Goal: Communication & Community: Answer question/provide support

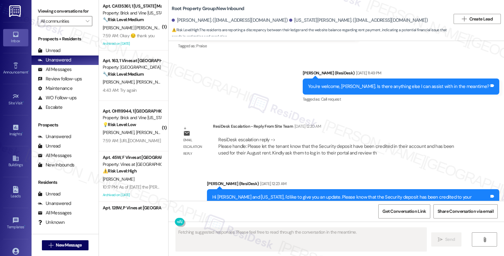
scroll to position [937, 0]
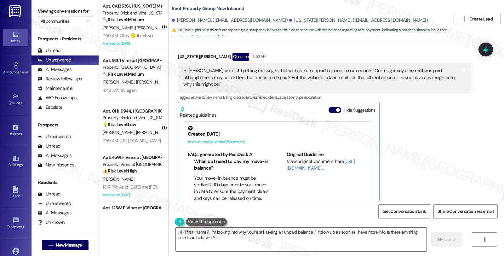
click at [412, 149] on div "[US_STATE][PERSON_NAME] Question 3:52 AM Hi [PERSON_NAME], we're still getting …" at bounding box center [324, 138] width 293 height 170
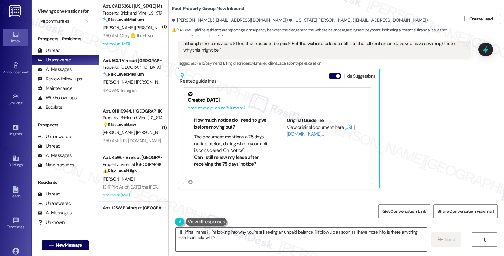
scroll to position [922, 0]
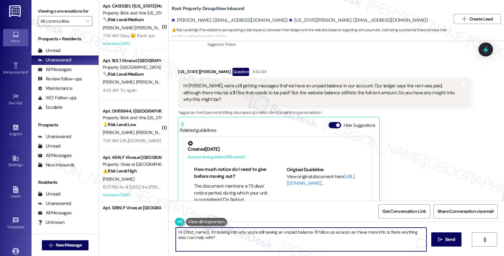
drag, startPoint x: 207, startPoint y: 231, endPoint x: 233, endPoint y: 253, distance: 34.0
click at [233, 253] on div "Hi {{first_name}}, I'm looking into why you're still seeing an unpaid balance. …" at bounding box center [337, 245] width 336 height 47
click at [176, 232] on textarea "Hi {{first_name}}, I hope you" at bounding box center [301, 240] width 251 height 24
drag, startPoint x: 222, startPoint y: 234, endPoint x: 284, endPoint y: 235, distance: 62.7
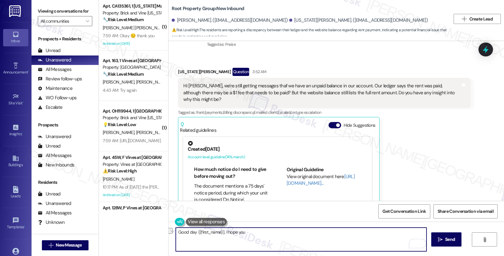
click at [284, 235] on textarea "Good day {{first_name}}, I hope you" at bounding box center [301, 240] width 251 height 24
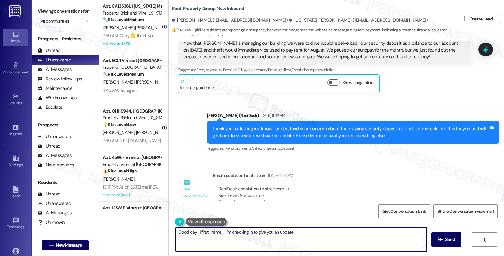
scroll to position [292, 0]
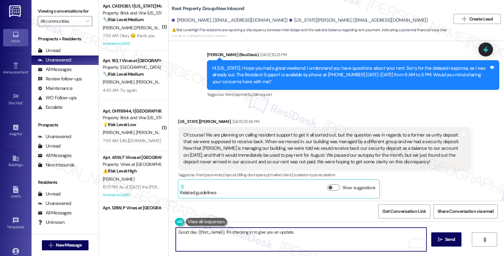
paste textarea "Please inform the tenant that a Security deposit cannot be applied and use for …"
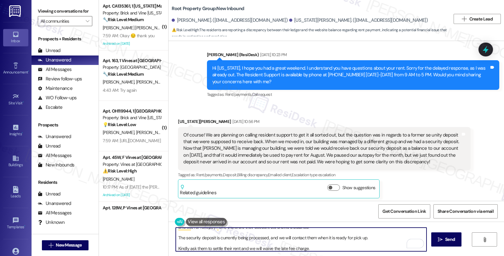
scroll to position [0, 0]
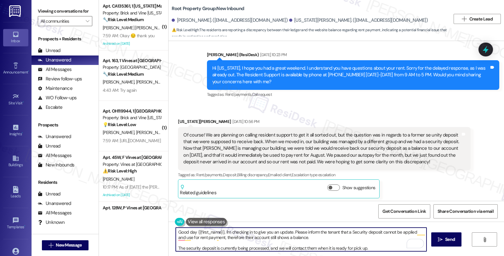
click at [290, 232] on textarea "Good day {{first_name}}, I'm checking in to give you an update. Please inform t…" at bounding box center [301, 240] width 251 height 24
click at [390, 232] on textarea "Good day {{first_name}}, I'm checking in to give you an update. We want you to …" at bounding box center [301, 240] width 251 height 24
click at [240, 238] on textarea "Good day {{first_name}}, I'm checking in to give you an update. We want you to …" at bounding box center [301, 240] width 251 height 24
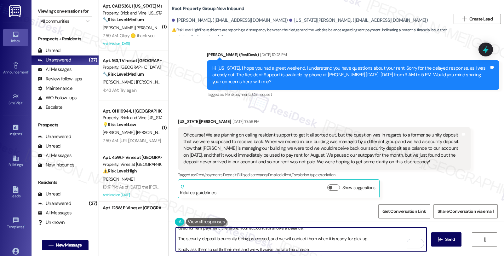
scroll to position [12, 0]
click at [266, 236] on textarea "Good day {{first_name}}, I'm checking in to give you an update. We want you to …" at bounding box center [301, 240] width 251 height 24
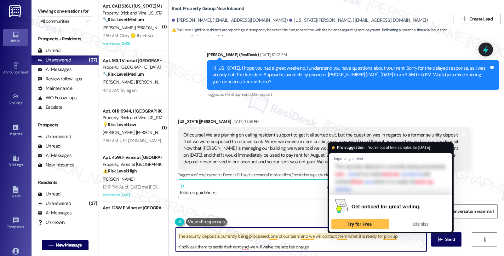
click at [335, 234] on textarea "Good day {{first_name}}, I'm checking in to give you an update. We want you to …" at bounding box center [301, 240] width 251 height 24
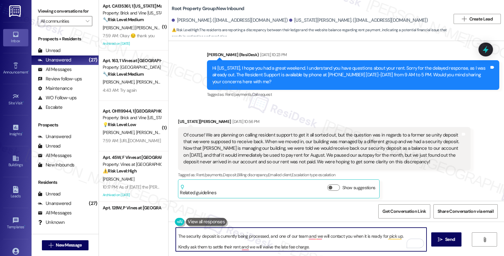
click at [176, 245] on textarea "Good day {{first_name}}, I'm checking in to give you an update. We want you to …" at bounding box center [301, 240] width 251 height 24
click at [210, 247] on textarea "Good day {{first_name}}, I'm checking in to give you an update. We want you to …" at bounding box center [301, 240] width 251 height 24
click at [213, 246] on textarea "Good day {{first_name}}, I'm checking in to give you an update. We want you to …" at bounding box center [301, 240] width 251 height 24
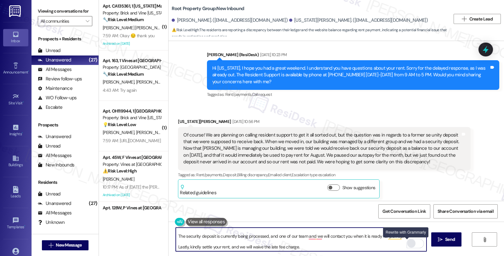
click at [408, 245] on div "Rewrite with Grammarly" at bounding box center [411, 243] width 7 height 7
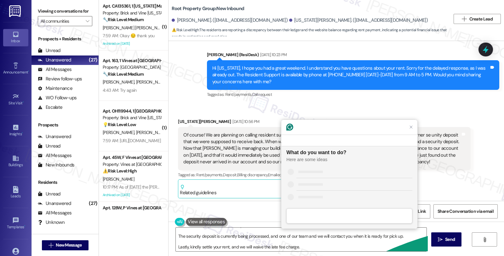
scroll to position [0, 0]
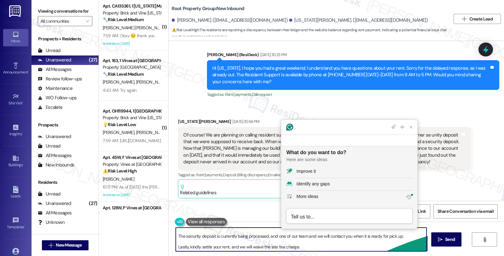
click at [286, 245] on textarea "Good day {{first_name}}, I'm checking in to give you an update. We want you to …" at bounding box center [301, 240] width 251 height 24
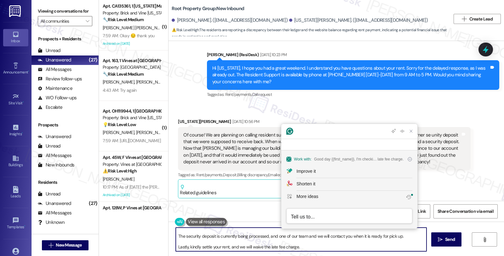
scroll to position [12, 0]
click at [247, 244] on textarea "Good day {{first_name}}, I'm checking in to give you an update. We want you to …" at bounding box center [301, 240] width 251 height 24
paste textarea "I hope you’re doing well. I just wanted to give you a quick update regarding yo…"
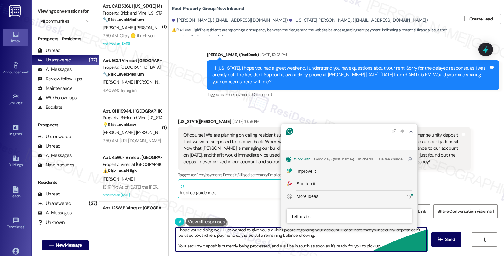
scroll to position [0, 0]
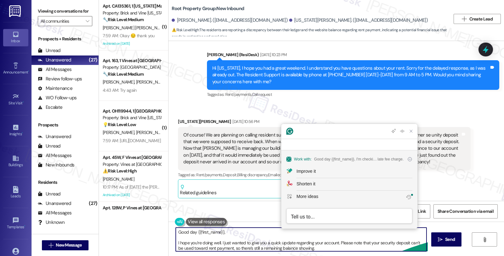
click at [231, 235] on textarea "Good day {{first_name}}, I hope you’re doing well. I just wanted to give you a …" at bounding box center [301, 240] width 251 height 24
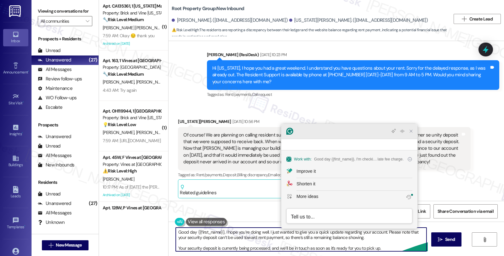
click at [411, 139] on div at bounding box center [350, 131] width 136 height 15
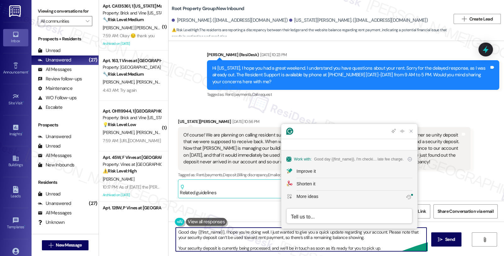
click at [247, 244] on textarea "Good day {{first_name}}, I hope you’re doing well. I just wanted to give you a …" at bounding box center [301, 240] width 251 height 24
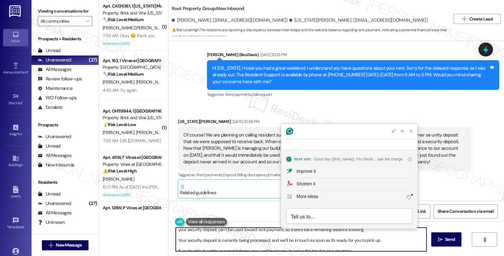
scroll to position [23, 0]
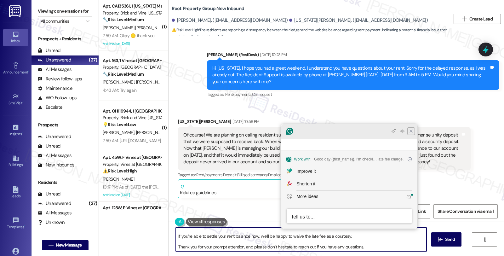
type textarea "Good day {{first_name}}, I hope you’re doing well. I just wanted to give you a …"
click at [410, 134] on icon "Close Grammarly Assistant" at bounding box center [411, 131] width 5 height 5
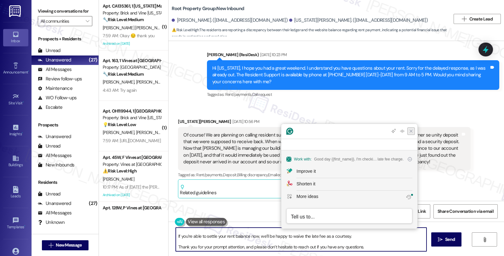
scroll to position [3, 0]
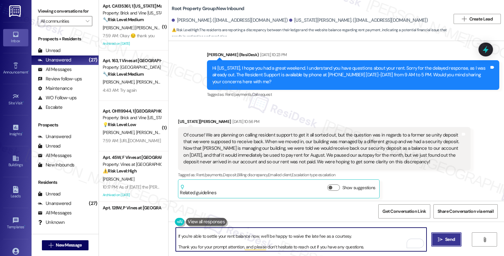
click at [455, 244] on button " Send" at bounding box center [447, 239] width 31 height 14
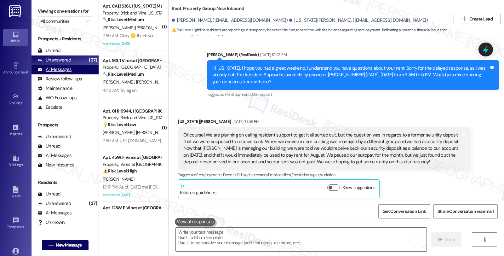
click at [67, 73] on div "All Messages" at bounding box center [55, 69] width 34 height 7
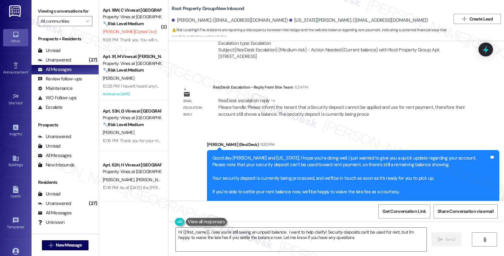
type textarea "Hi {{first_name}}, I see you're still seeing an unpaid balance. I want to help …"
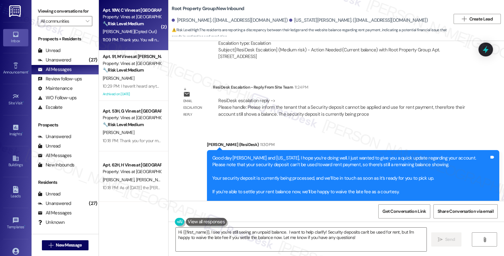
click at [153, 29] on div "K. Mattingly (Opted Out)" at bounding box center [132, 32] width 60 height 8
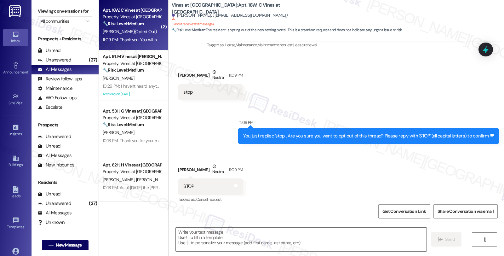
type textarea "Fetching suggested responses. Please feel free to read through the conversation…"
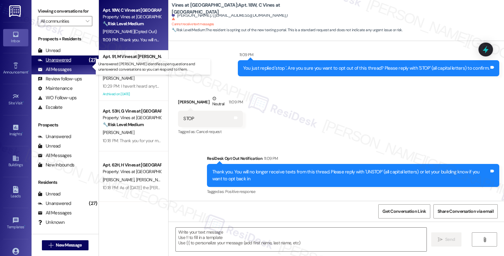
click at [65, 63] on div "Unanswered" at bounding box center [54, 60] width 33 height 7
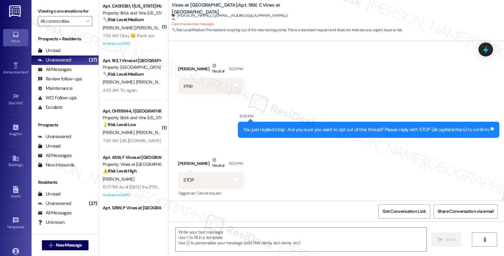
type textarea "Fetching suggested responses. Please feel free to read through the conversation…"
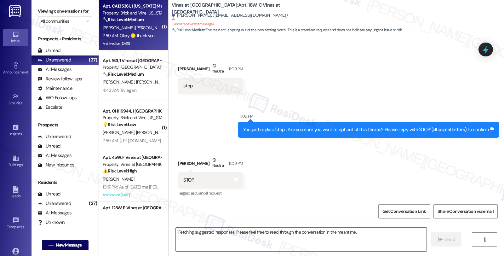
scroll to position [129, 0]
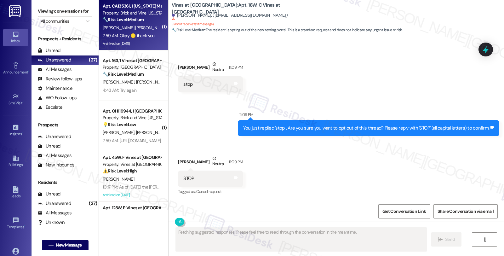
click at [146, 24] on div "C. Goodlow Cabral" at bounding box center [132, 28] width 60 height 8
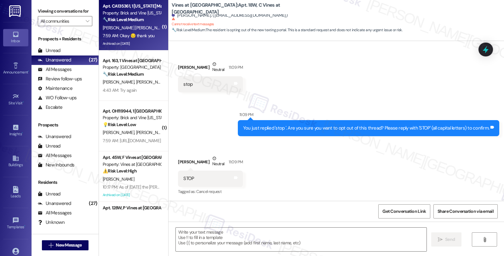
type textarea "Fetching suggested responses. Please feel free to read through the conversation…"
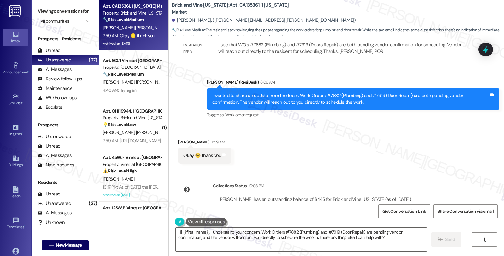
scroll to position [8640, 0]
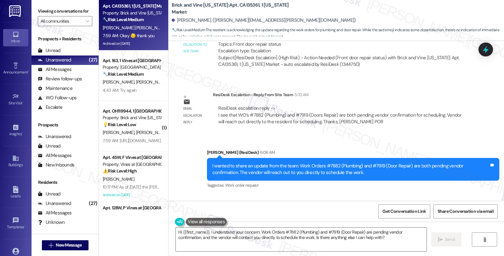
click at [178, 209] on div "Consuela Goodlow Cabral 7:59 AM" at bounding box center [204, 213] width 53 height 9
copy div "Consuela"
click at [176, 233] on textarea "Hi {{first_name}}, I understand your concern. Work Orders #7882 (Plumbing) and …" at bounding box center [301, 240] width 251 height 24
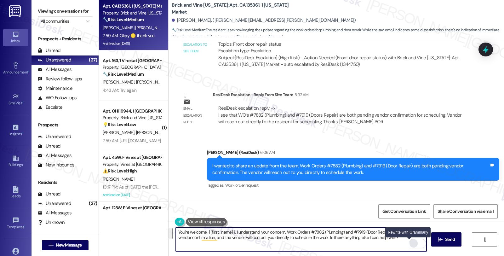
drag, startPoint x: 232, startPoint y: 231, endPoint x: 409, endPoint y: 242, distance: 176.5
click at [409, 242] on div "You're welcome. {{first_name}}, I understand your concern. Work Orders #7882 (P…" at bounding box center [302, 239] width 252 height 24
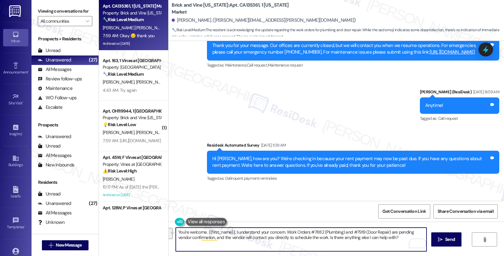
scroll to position [8255, 0]
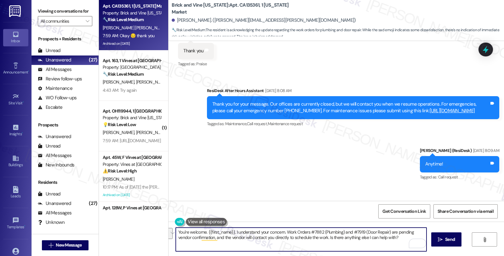
paste textarea "Should you have other concerns, please feel free to reach out."
type textarea "You're welcome. {{first_name}}, Should you have other concerns, please feel fre…"
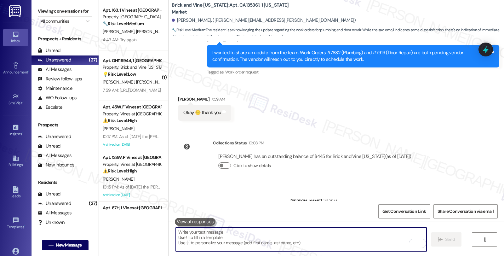
scroll to position [8754, 0]
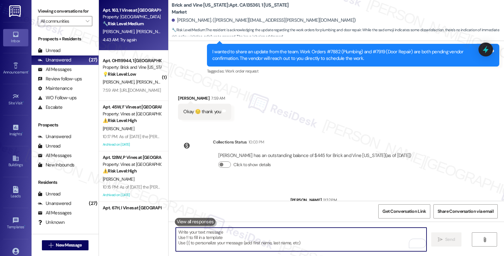
click at [148, 27] on div "Apt. 163, 1 Vines at Cedar Creek Townhomes Property: Cedar Creek Townhomes 🔧 Ri…" at bounding box center [132, 16] width 60 height 21
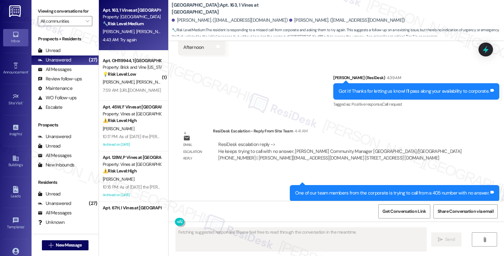
scroll to position [5370, 0]
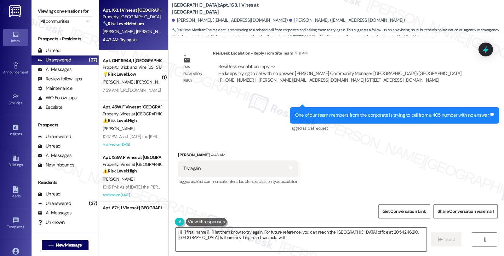
type textarea "Hi {{first_name}}, I'll let them know to try again. For future reference, you c…"
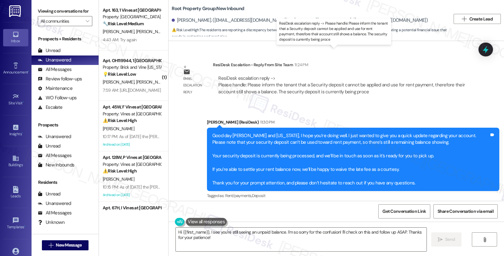
scroll to position [1290, 0]
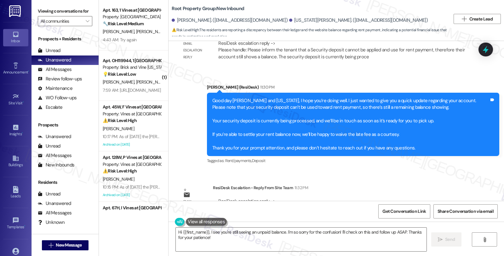
drag, startPoint x: 415, startPoint y: 147, endPoint x: 396, endPoint y: 156, distance: 21.6
click at [415, 147] on div "WO Opened request: no description Jun 10, 2025 at 8:00 AM Status : Completed Pr…" at bounding box center [337, 121] width 336 height 160
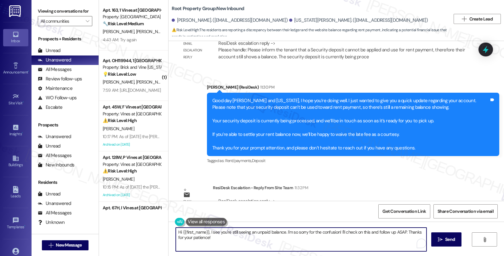
drag, startPoint x: 211, startPoint y: 238, endPoint x: 154, endPoint y: 230, distance: 57.2
click at [154, 230] on div "Apt. 163, 1 Vines at Cedar Creek Townhomes Property: Cedar Creek Townhomes 🔧 Ri…" at bounding box center [301, 128] width 405 height 256
paste textarea "Understood. I just spoke with Virginia over the phone and they will settle thei…"
click at [192, 232] on textarea "I see that Understood. I just spoke with Virginia over the phone and they will …" at bounding box center [301, 240] width 251 height 24
click at [246, 233] on textarea "I see that Understood. I just spoke with Virginia over the phone and they will …" at bounding box center [301, 240] width 251 height 24
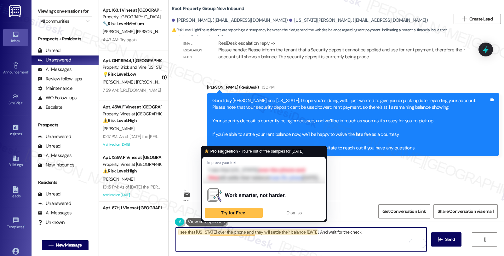
click at [206, 234] on textarea "I see that Virginia over the phone and they will settle their balance tomorrow.…" at bounding box center [301, 240] width 251 height 24
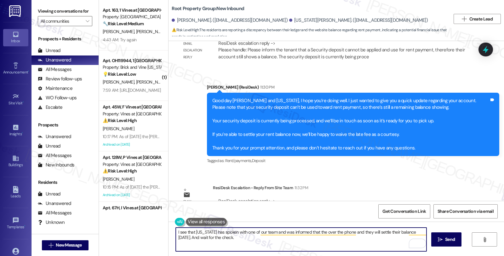
click at [388, 231] on textarea "I see that Virginia has spoken with one of our team and was informed that the o…" at bounding box center [301, 240] width 251 height 24
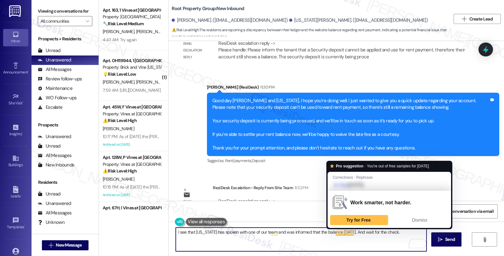
click at [331, 231] on textarea "I see that Virginia has spoken with one of our team and was informed that the b…" at bounding box center [301, 240] width 251 height 24
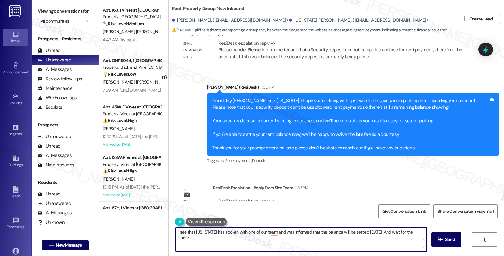
click at [375, 232] on textarea "I see that Virginia has spoken with one of our team and was informed that the b…" at bounding box center [301, 240] width 251 height 24
drag, startPoint x: 225, startPoint y: 238, endPoint x: 157, endPoint y: 224, distance: 69.9
click at [157, 224] on div "Apt. 163, 1 Vines at Cedar Creek Townhomes Property: Cedar Creek Townhomes 🔧 Ri…" at bounding box center [301, 128] width 405 height 256
click at [195, 235] on textarea "I see that Virginia has spoken with one of our team and was informed that the b…" at bounding box center [301, 240] width 251 height 24
click at [177, 233] on textarea "I see that Virginia has spoken with one of our team and was informed that the b…" at bounding box center [301, 240] width 251 height 24
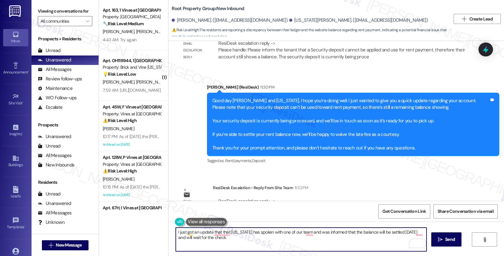
click at [227, 239] on textarea "I just got an update that that Virginia has spoken with one of our team and was…" at bounding box center [301, 240] width 251 height 24
paste textarea "Virginia has already spoken with a member of our team and was assured the balan…"
drag, startPoint x: 319, startPoint y: 232, endPoint x: 323, endPoint y: 241, distance: 9.5
click at [323, 241] on textarea "I just got an update that Virginia has already spoken with a member of our team…" at bounding box center [301, 240] width 251 height 24
paste textarea "was informed that the balance will be settled tomorrow. She will wait for the c…"
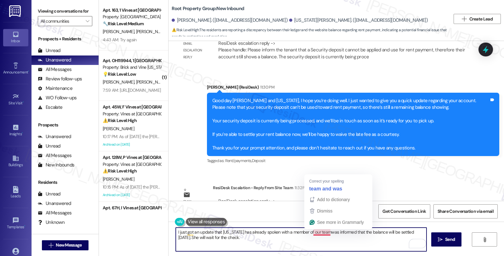
click at [320, 231] on textarea "I just got an update that Virginia has already spoken with a member of our team…" at bounding box center [301, 240] width 251 height 24
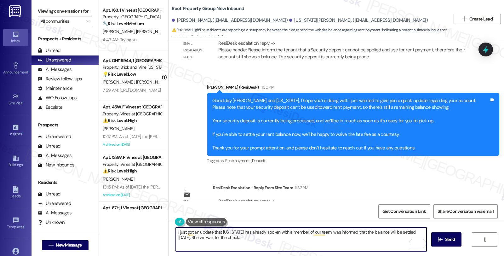
click at [420, 232] on textarea "I just got an update that Virginia has already spoken with a member of our team…" at bounding box center [301, 240] width 251 height 24
click at [254, 238] on textarea "I just got an update that Virginia has already spoken with a member of our team…" at bounding box center [301, 240] width 251 height 24
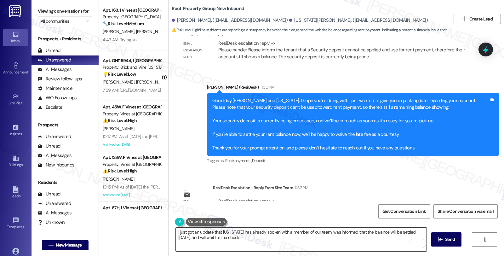
click at [348, 250] on textarea "I just got an update that Virginia has already spoken with a member of our team…" at bounding box center [301, 240] width 251 height 24
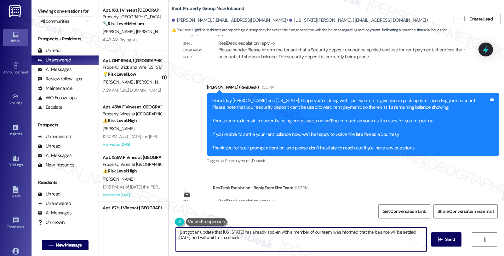
click at [235, 237] on textarea "I just got an update that Virginia has already spoken with a member of our team…" at bounding box center [301, 240] width 251 height 24
click at [250, 236] on textarea "I just got an update that Virginia has already spoken with a member of our team…" at bounding box center [301, 240] width 251 height 24
paste textarea "Should you have other concerns, please feel free to reach out. Have a great day!"
click at [362, 238] on textarea "I just got an update that Virginia has already spoken with a member of our team…" at bounding box center [301, 240] width 251 height 24
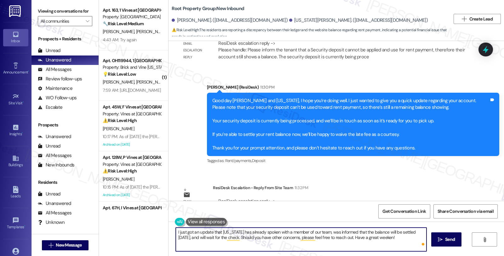
type textarea "I just got an update that Virginia has already spoken with a member of our team…"
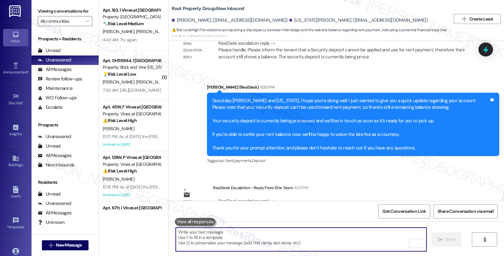
click at [431, 184] on div "ResiDesk Escalation - Reply From Site Team 11:32 PM" at bounding box center [342, 188] width 258 height 9
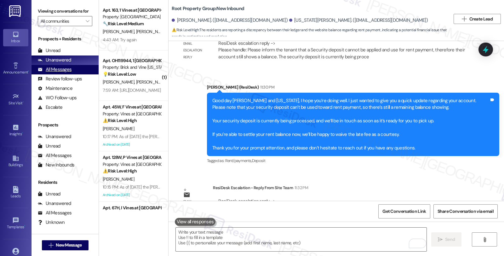
click at [64, 73] on div "All Messages" at bounding box center [55, 69] width 34 height 7
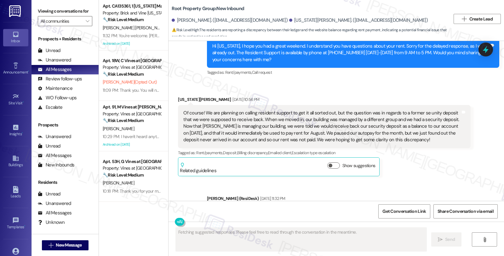
type textarea "Fetching suggested responses. Please feel free to read through the conversation…"
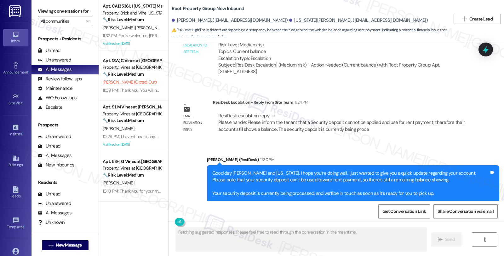
scroll to position [1341, 0]
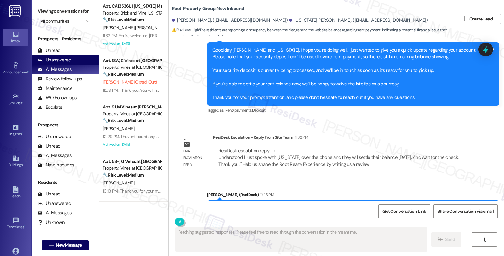
click at [70, 63] on div "Unanswered" at bounding box center [54, 60] width 33 height 7
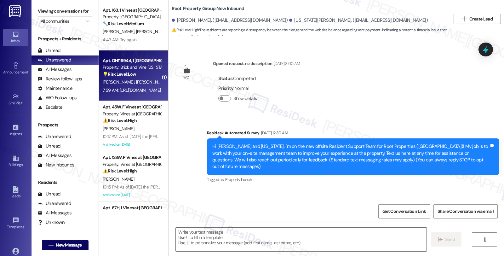
type textarea "Fetching suggested responses. Please feel free to read through the conversation…"
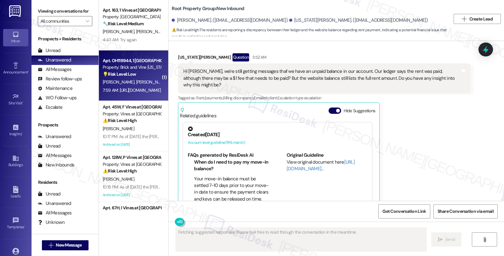
scroll to position [937, 0]
click at [142, 82] on span "M. Alcantara Gonzalez" at bounding box center [168, 82] width 64 height 6
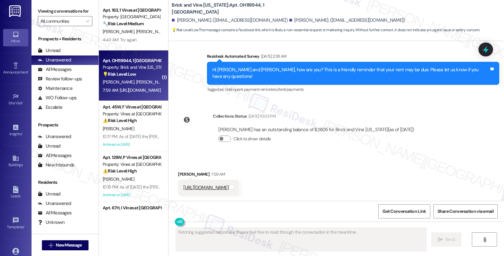
scroll to position [531, 0]
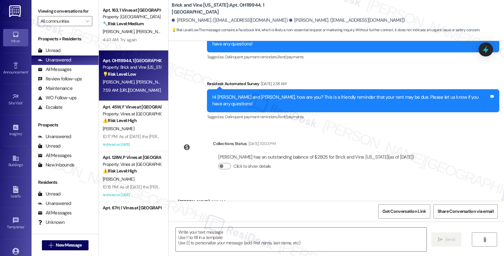
click at [418, 136] on div "Collections Status Aug 05, 2025 at 10:03 PM Alfredo Hernandez has an outstandin…" at bounding box center [298, 160] width 251 height 49
click at [182, 198] on div "Alfredo Hernandez 7:59 AM" at bounding box center [208, 202] width 61 height 9
copy div "Alfredo"
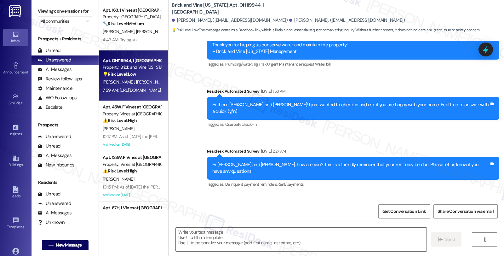
scroll to position [461, 0]
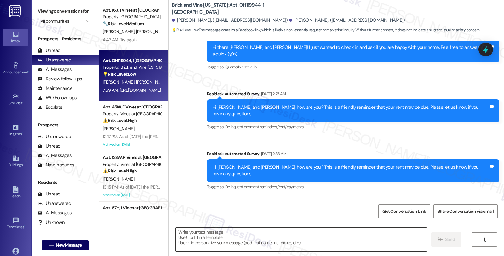
click at [218, 247] on textarea at bounding box center [301, 240] width 251 height 24
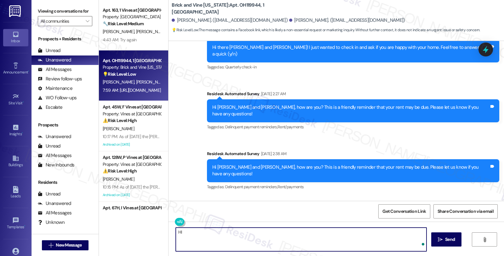
paste textarea "Alfredo"
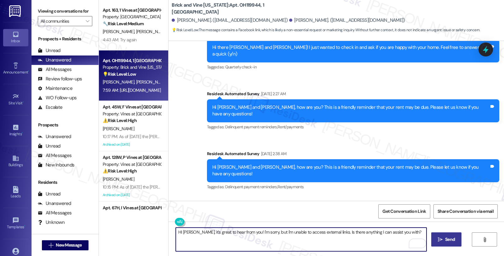
type textarea "HI Alfredo, it's great to hear from you! I'm sorry, but I'm unable to access ex…"
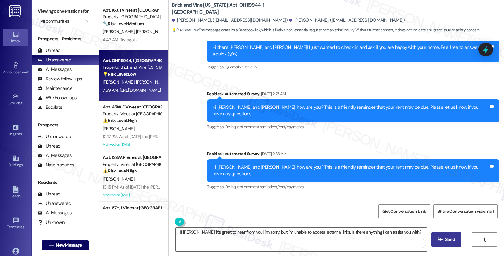
click at [441, 239] on icon "" at bounding box center [440, 239] width 5 height 5
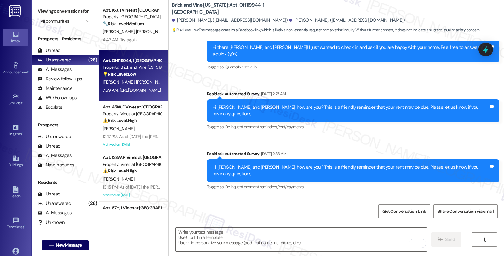
click at [376, 169] on div "Survey, sent via SMS Residesk Automated Survey Jul 04, 2025 at 2:38 AM Hi Alfre…" at bounding box center [353, 171] width 302 height 50
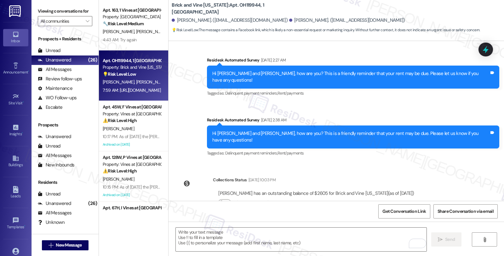
scroll to position [531, 0]
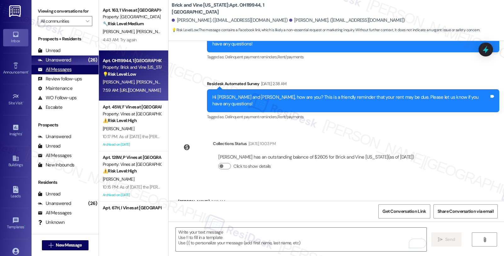
click at [61, 73] on div "All Messages" at bounding box center [55, 69] width 34 height 7
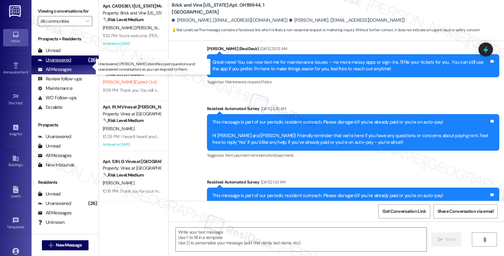
type textarea "Fetching suggested responses. Please feel free to read through the conversation…"
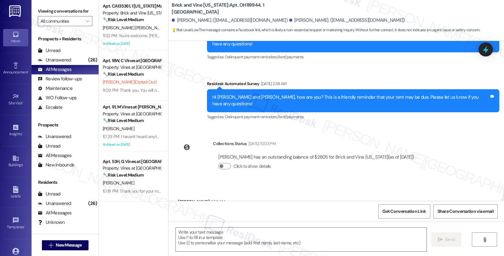
click at [182, 198] on div "Alfredo Hernandez 7:59 AM" at bounding box center [208, 202] width 61 height 9
copy div "Alfredo"
click at [202, 239] on textarea at bounding box center [301, 240] width 251 height 24
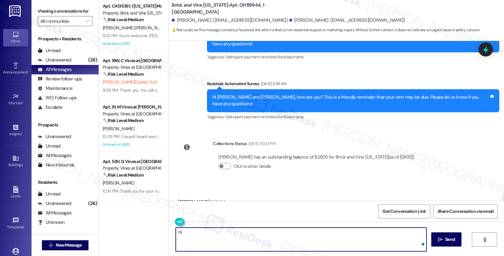
paste textarea "Alfredo"
click at [276, 232] on textarea "Hi Alfredo, it's great to hear from you! I'm sorry, but I'm unal eot access ext…" at bounding box center [301, 240] width 251 height 24
click at [337, 245] on textarea "Hi Alfredo, it's great to hear from you! I'm sorry, but I'm unable to access ex…" at bounding box center [301, 240] width 251 height 24
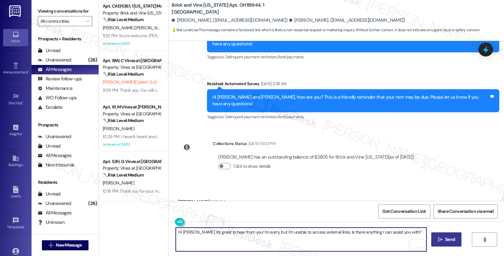
type textarea "Hi Alfredo, it's great to hear from you! I'm sorry, but I'm unable to access ex…"
click at [443, 241] on span " Send" at bounding box center [447, 239] width 20 height 7
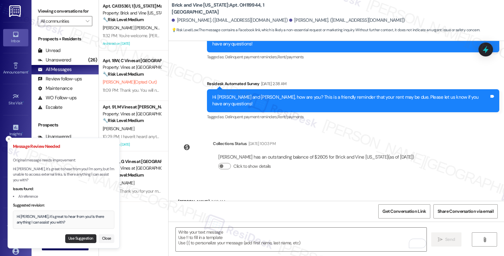
click at [71, 238] on button "Use Suggestion" at bounding box center [80, 238] width 31 height 9
type textarea "Hi Alfredo, it's great to hear from you! Is there anything I can assist you wit…"
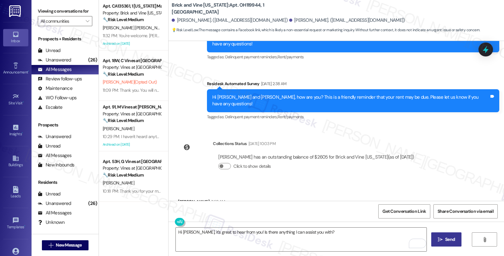
click at [446, 243] on span "Send" at bounding box center [450, 239] width 10 height 7
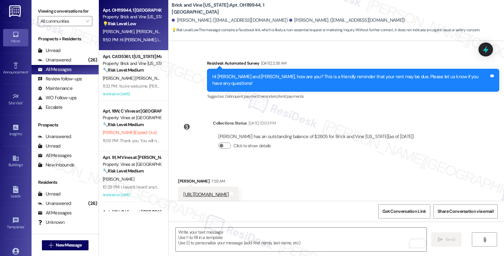
scroll to position [575, 0]
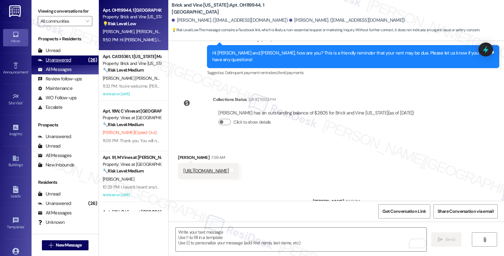
click at [87, 65] on div "(26)" at bounding box center [93, 60] width 12 height 10
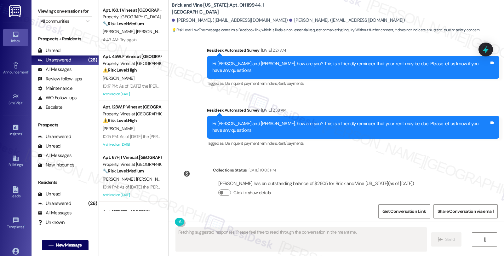
scroll to position [531, 0]
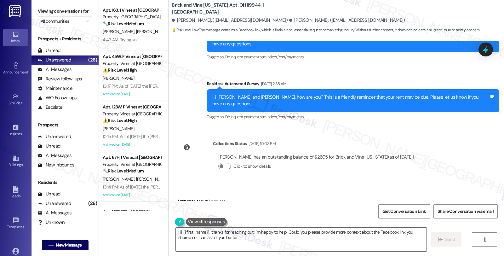
type textarea "Hi {{first_name}}, thanks for reaching out! I'm happy to help. Could you please…"
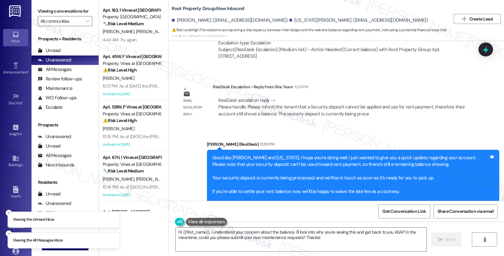
scroll to position [1290, 0]
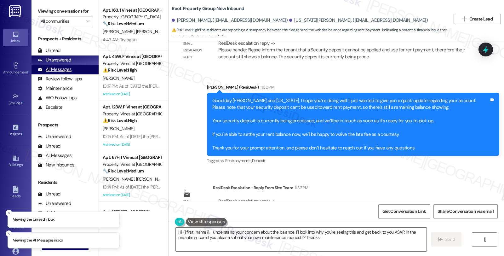
click at [60, 73] on div "All Messages" at bounding box center [55, 69] width 34 height 7
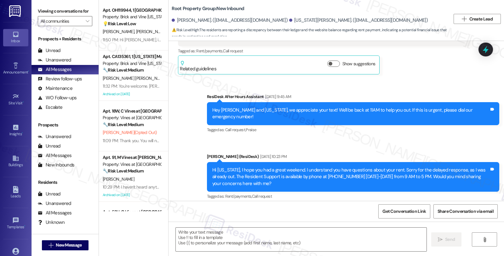
type textarea "Fetching suggested responses. Please feel free to read through the conversation…"
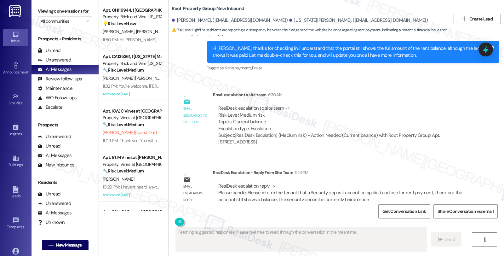
scroll to position [1341, 0]
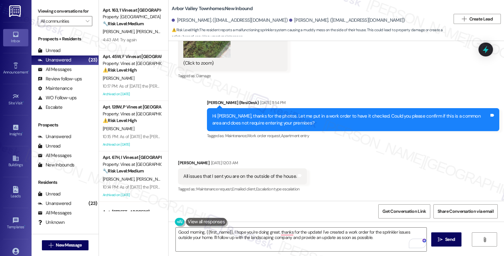
scroll to position [3094, 0]
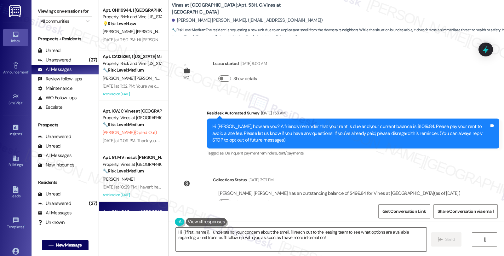
scroll to position [280, 0]
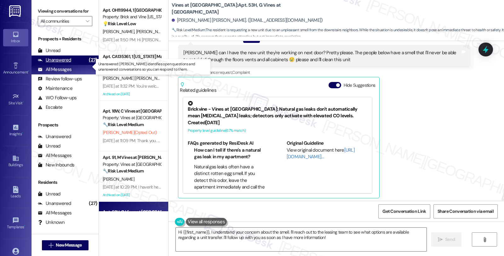
click at [65, 63] on div "Unanswered" at bounding box center [54, 60] width 33 height 7
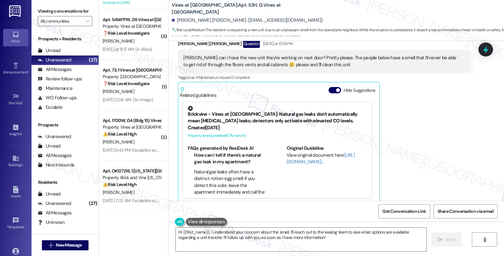
scroll to position [342, 0]
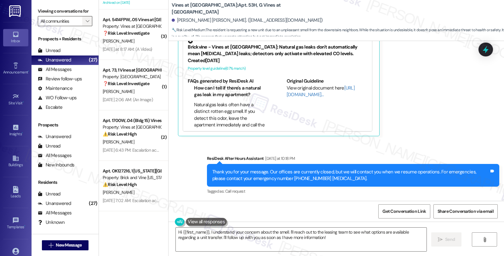
click at [86, 24] on icon "" at bounding box center [87, 21] width 3 height 5
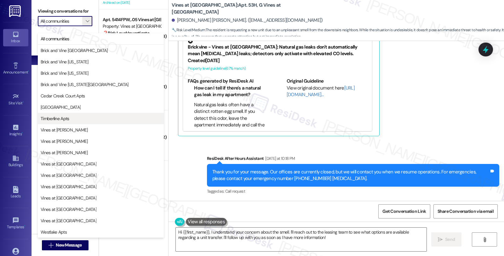
click at [59, 117] on span "Timberline Apts" at bounding box center [55, 118] width 29 height 6
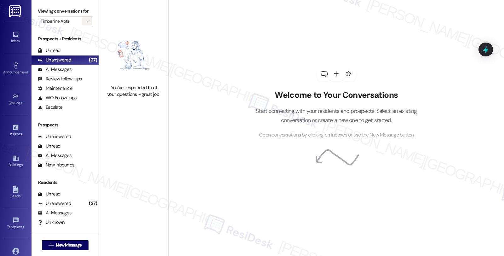
click at [87, 26] on button "" at bounding box center [87, 21] width 10 height 10
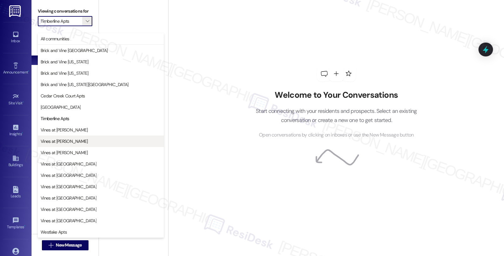
click at [77, 139] on span "Vines at [PERSON_NAME]" at bounding box center [101, 141] width 120 height 6
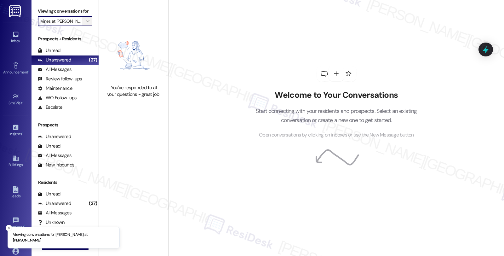
click at [85, 26] on span "" at bounding box center [87, 21] width 6 height 10
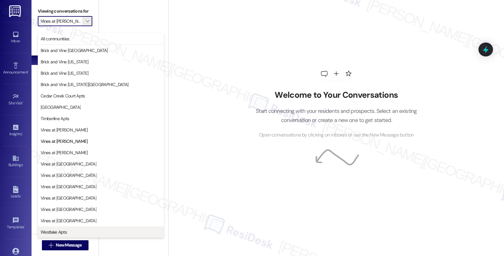
click at [73, 232] on span "Westlake Apts" at bounding box center [101, 232] width 120 height 6
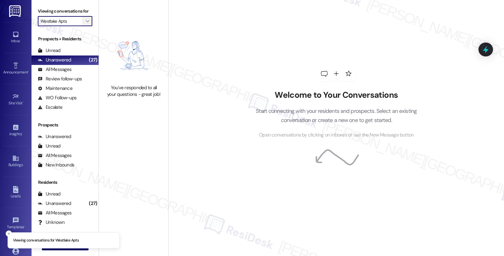
click at [84, 26] on span "" at bounding box center [87, 21] width 6 height 10
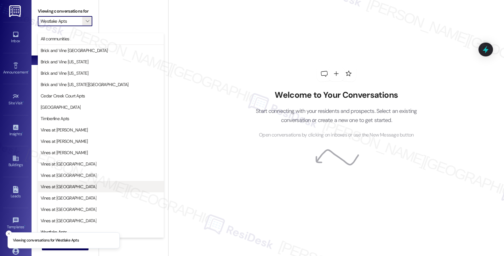
click at [80, 191] on button "Vines at Saddlebrook" at bounding box center [101, 186] width 126 height 11
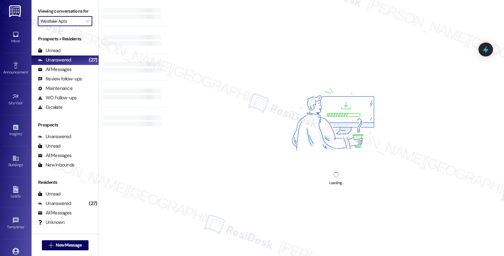
type input "Vines at Saddlebrook"
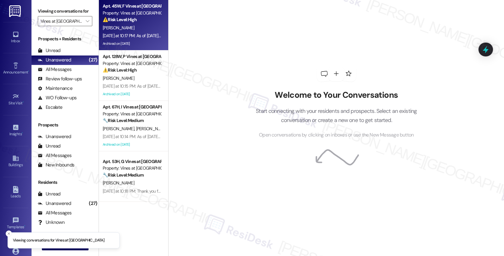
click at [119, 24] on div "W. Leslie" at bounding box center [132, 28] width 60 height 8
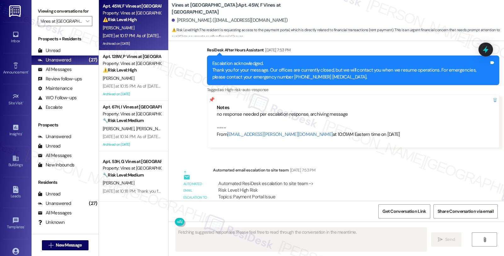
scroll to position [1263, 0]
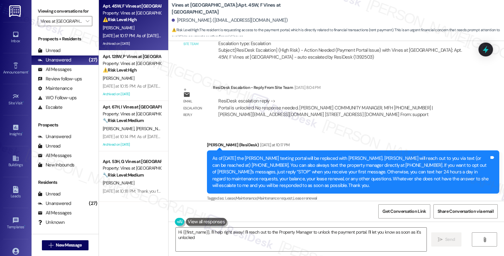
type textarea "Hi {{first_name}}, I'll help right away! I'll reach out to the Property Manager…"
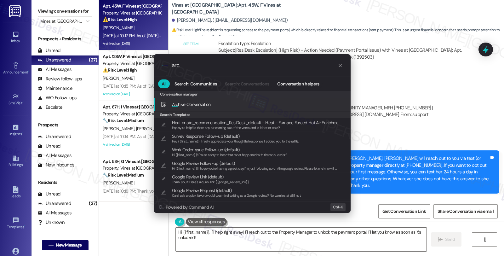
type input "arc"
click at [246, 102] on div "Arc hive Conversation Add shortcut" at bounding box center [253, 104] width 184 height 7
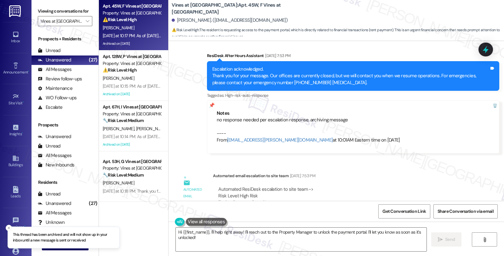
scroll to position [1089, 0]
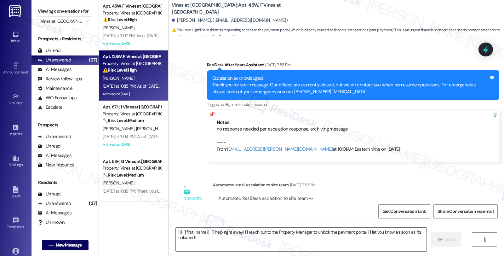
type textarea "Fetching suggested responses. Please feel free to read through the conversation…"
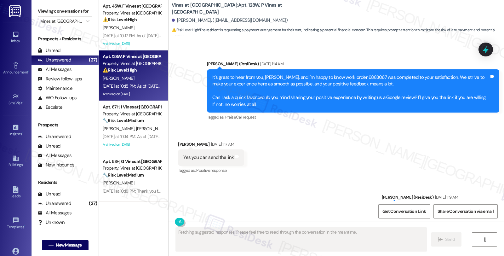
scroll to position [2615, 0]
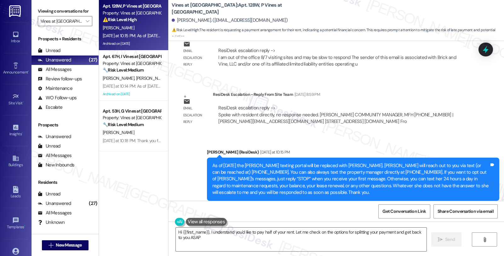
type textarea "Hi {{first_name}}, I understand you'd like to pay half of your rent. Let me che…"
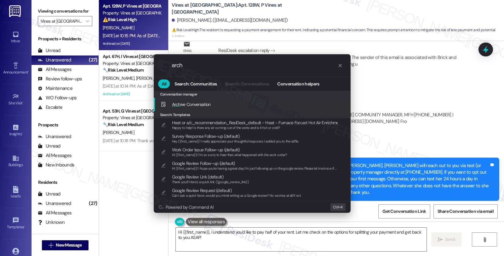
type input "arch"
click at [235, 99] on div "Arch ive Conversation Add shortcut" at bounding box center [252, 105] width 197 height 14
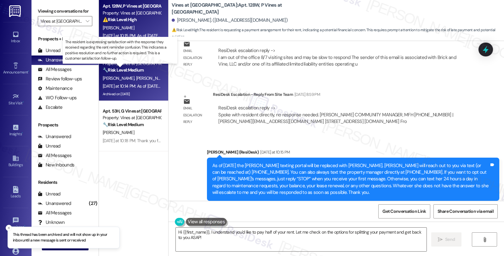
click at [141, 70] on strong "🔧 Risk Level: Medium" at bounding box center [123, 70] width 41 height 6
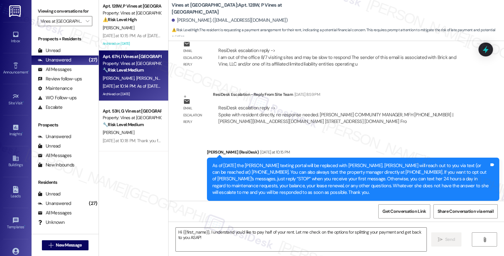
type textarea "Fetching suggested responses. Please feel free to read through the conversation…"
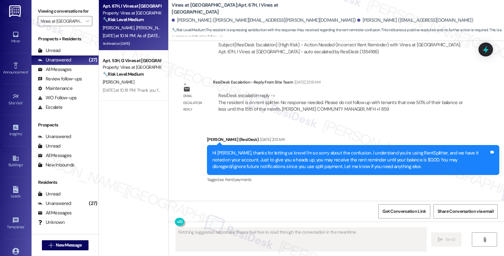
scroll to position [2201, 0]
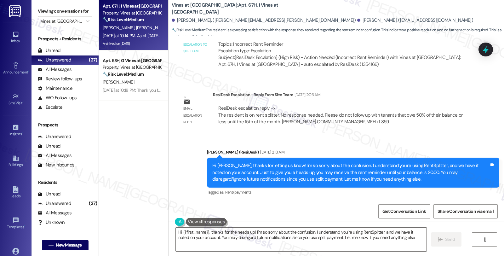
type textarea "Hi {{first_name}}, thanks for the heads up! I'm so sorry about the confusion. I…"
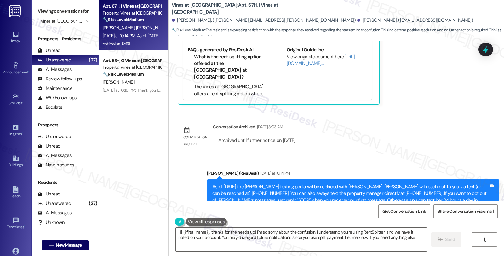
scroll to position [2502, 0]
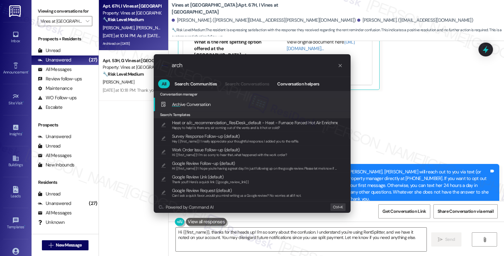
type input "arch"
click at [228, 105] on div "Arch ive Conversation Add shortcut" at bounding box center [253, 104] width 184 height 7
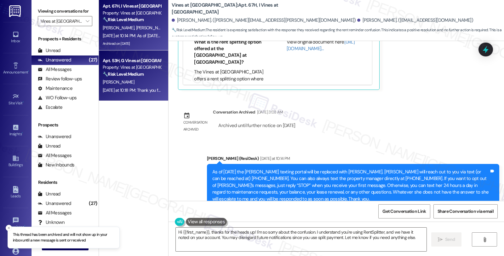
click at [148, 75] on div "🔧 Risk Level: Medium The resident is requesting a new unit due to an unpleasant…" at bounding box center [132, 74] width 58 height 7
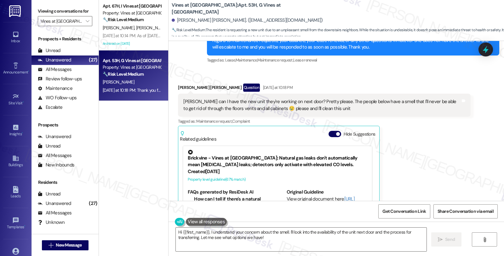
scroll to position [202, 0]
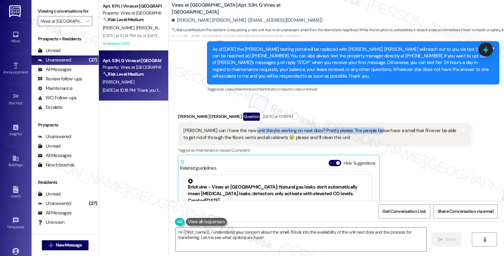
drag, startPoint x: 243, startPoint y: 129, endPoint x: 368, endPoint y: 129, distance: 125.5
click at [368, 129] on div "Sarah can I have the new unit they're working on next door? Pretty please. The …" at bounding box center [321, 134] width 277 height 14
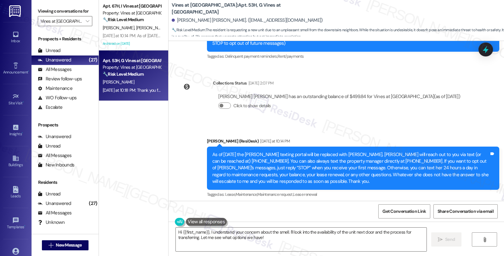
scroll to position [27, 0]
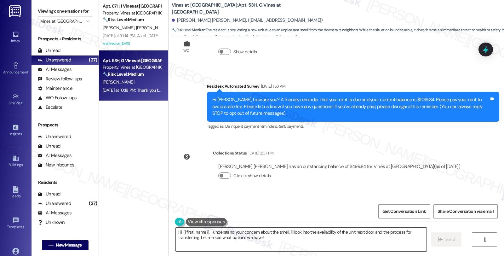
click at [206, 230] on textarea "Hi {{first_name}}, I understand your concern about the smell. I'll look into th…" at bounding box center [301, 240] width 251 height 24
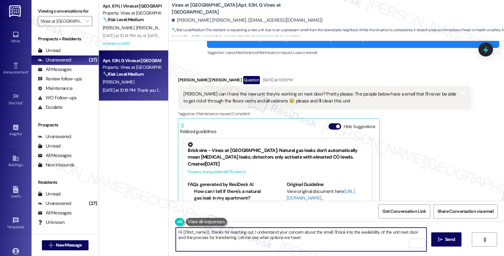
scroll to position [237, 0]
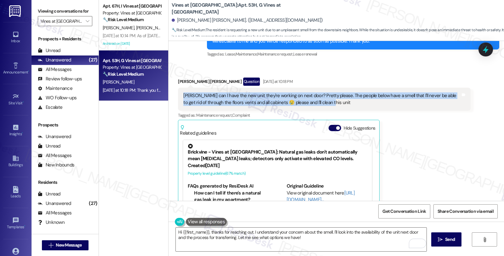
drag, startPoint x: 330, startPoint y: 101, endPoint x: 174, endPoint y: 98, distance: 155.4
click at [178, 98] on div "Sarah can I have the new unit they're working on next door? Pretty please. The …" at bounding box center [324, 99] width 293 height 23
copy div "Sarah can I have the new unit they're working on next door? Pretty please. The …"
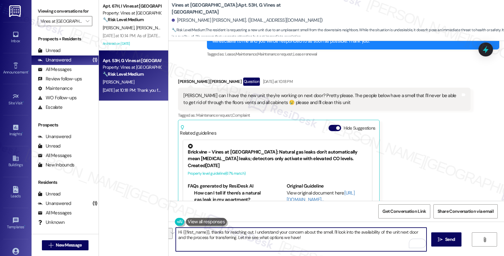
drag, startPoint x: 254, startPoint y: 233, endPoint x: 311, endPoint y: 241, distance: 57.5
click at [311, 241] on textarea "Hi {{first_name}}, thanks for reaching out. I understand your concern about the…" at bounding box center [301, 240] width 251 height 24
paste textarea "I totally hear you—that sounds really frustrating 😞 I can check with the team t…"
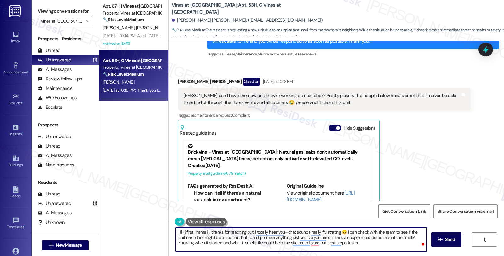
click at [353, 245] on textarea "Hi {{first_name}}, thanks for reaching out. I totally hear you—that sounds real…" at bounding box center [301, 240] width 251 height 24
type textarea "Hi {{first_name}}, thanks for reaching out. I totally hear you—that sounds real…"
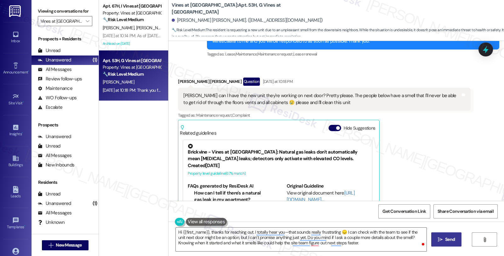
click at [434, 241] on button " Send" at bounding box center [447, 239] width 31 height 14
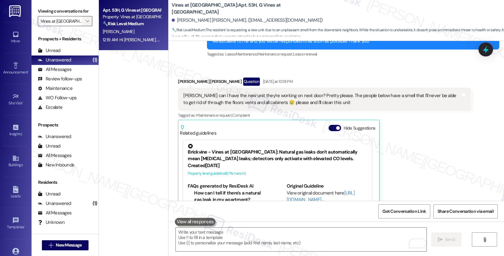
click at [86, 26] on button "" at bounding box center [87, 21] width 10 height 10
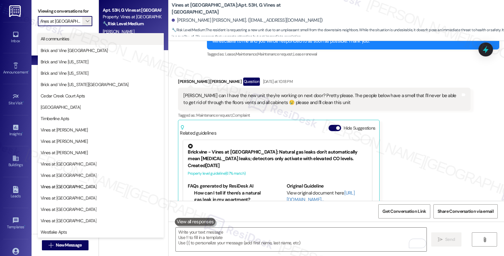
click at [70, 43] on button "All communities" at bounding box center [101, 38] width 126 height 11
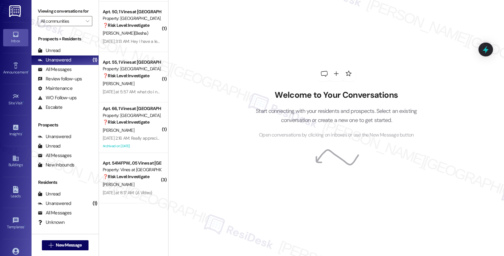
scroll to position [949, 0]
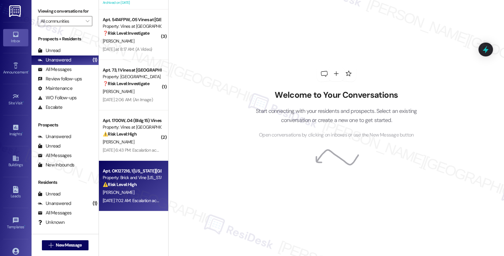
click at [139, 178] on div "Property: Brick and Vine [US_STATE][GEOGRAPHIC_DATA]" at bounding box center [132, 177] width 58 height 7
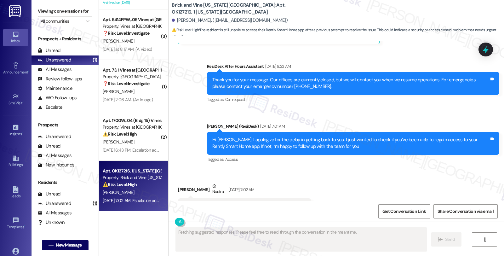
scroll to position [272, 0]
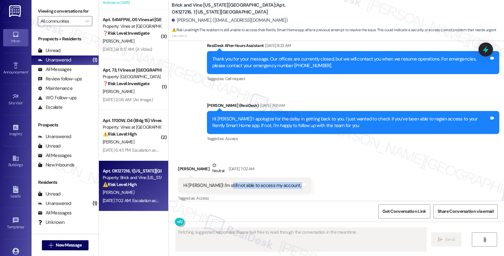
drag, startPoint x: 218, startPoint y: 179, endPoint x: 286, endPoint y: 179, distance: 68.4
click at [286, 179] on div "Received via SMS Nathan Flannery Neutral Aug 13, 2025 at 7:02 AM Hi Sarah! I'm …" at bounding box center [244, 182] width 143 height 50
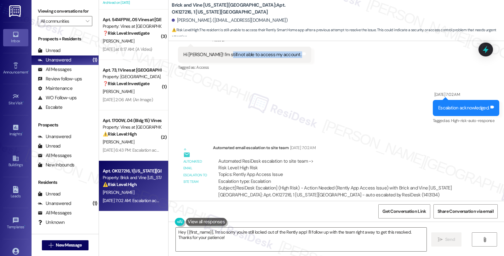
scroll to position [368, 0]
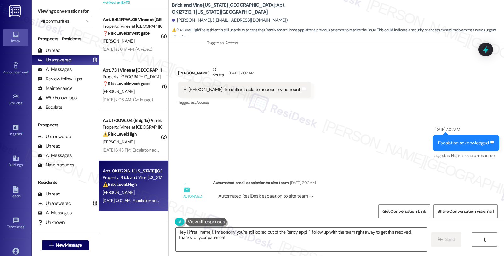
click at [182, 66] on div "Nathan Flannery Neutral Aug 13, 2025 at 7:02 AM" at bounding box center [244, 73] width 133 height 15
copy div "Nathan"
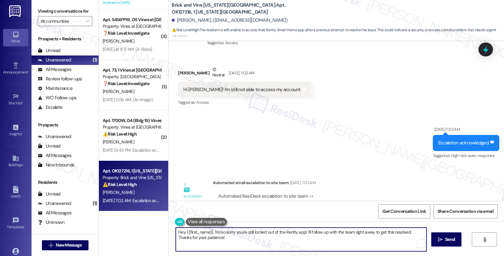
drag, startPoint x: 304, startPoint y: 231, endPoint x: 314, endPoint y: 238, distance: 11.4
click at [314, 238] on textarea "Hey {{first_name}}, I'm so sorry you're still locked out of the Rently app! I'l…" at bounding box center [301, 240] width 251 height 24
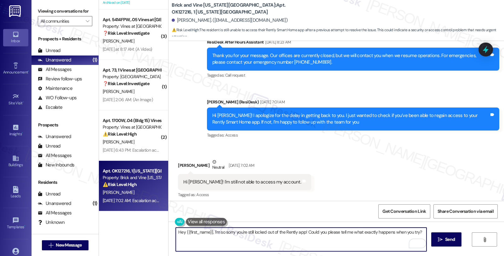
scroll to position [263, 0]
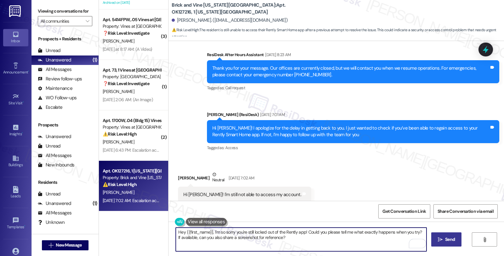
type textarea "Hey {{first_name}}, I'm so sorry you're still locked out of the Rently app! Cou…"
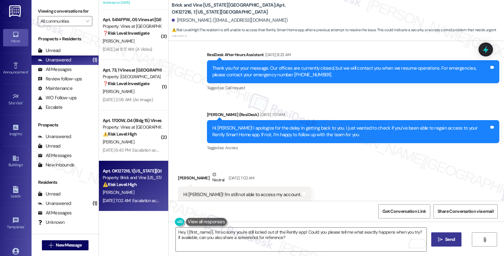
click at [438, 238] on icon "" at bounding box center [440, 239] width 5 height 5
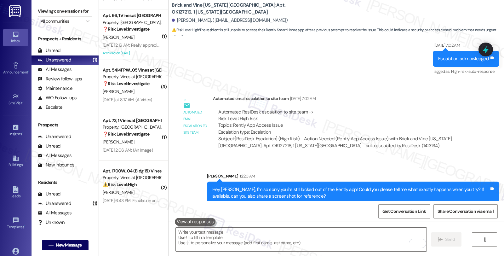
scroll to position [454, 0]
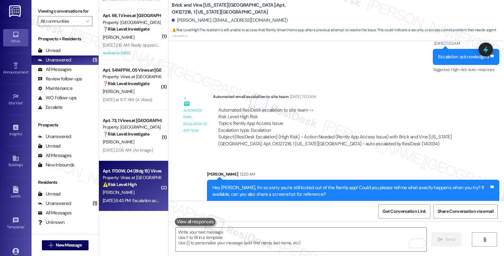
click at [133, 189] on div "[PERSON_NAME]" at bounding box center [132, 193] width 60 height 8
type textarea "Fetching suggested responses. Please feel free to read through the conversation…"
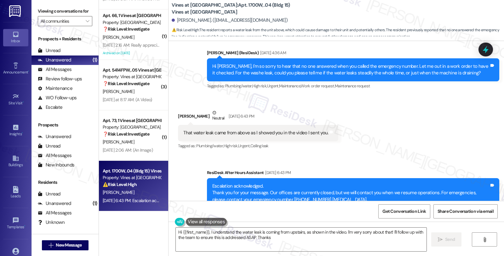
scroll to position [1802, 0]
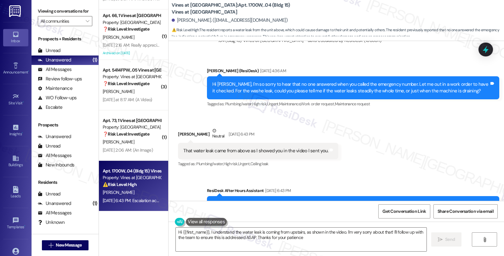
type textarea "Hi {{first_name}}, I understand the water leak is coming from upstairs, as show…"
drag, startPoint x: 199, startPoint y: 128, endPoint x: 300, endPoint y: 132, distance: 101.6
click at [300, 148] on div "That water leak came from above as I showed you in the video I sent you." at bounding box center [255, 151] width 145 height 7
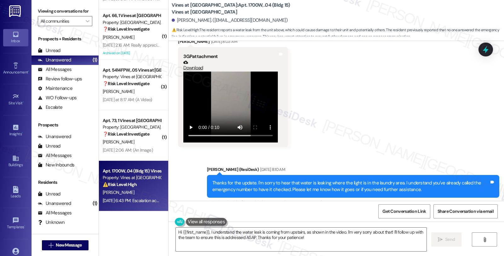
scroll to position [1521, 0]
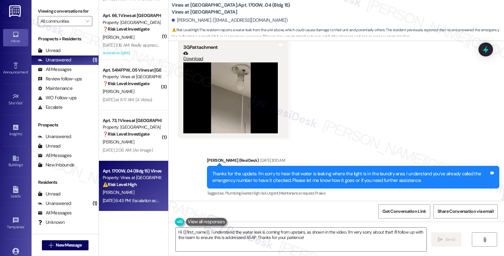
click at [330, 104] on div "Received via SMS Maribel Strecker Aug 12, 2025 at 8:03 AM 3GP attachment Downlo…" at bounding box center [337, 79] width 336 height 128
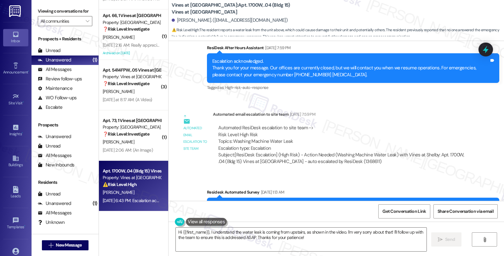
scroll to position [821, 0]
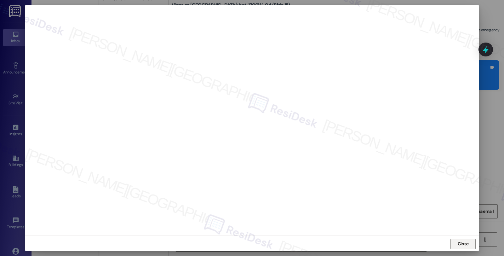
click at [456, 249] on button "Close" at bounding box center [463, 244] width 25 height 10
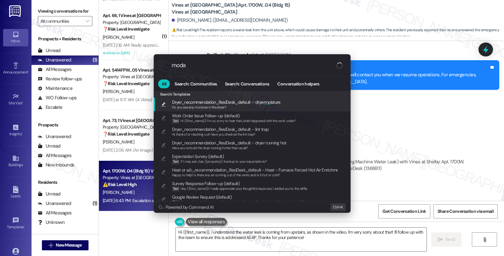
type input "modal"
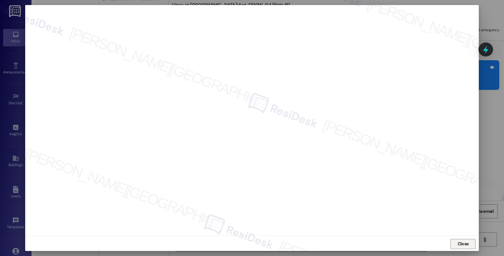
click at [465, 243] on span "Close" at bounding box center [463, 244] width 11 height 7
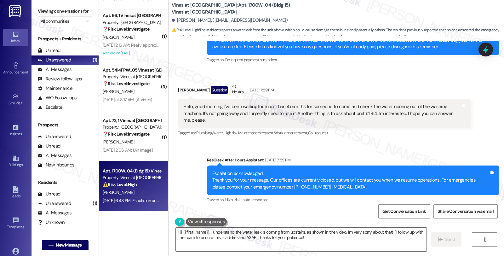
scroll to position [716, 0]
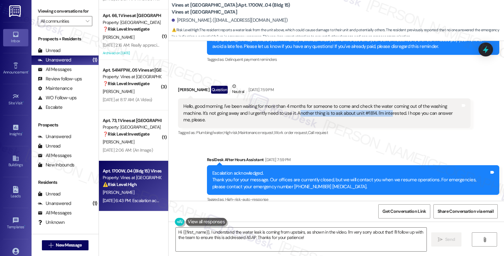
drag, startPoint x: 275, startPoint y: 100, endPoint x: 363, endPoint y: 100, distance: 88.0
click at [363, 103] on div "Hello, good morning. I've been waiting for more than 4 months for someone to co…" at bounding box center [321, 113] width 277 height 20
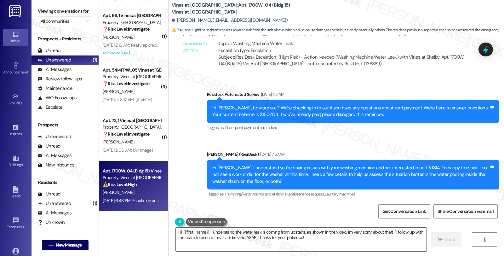
scroll to position [996, 0]
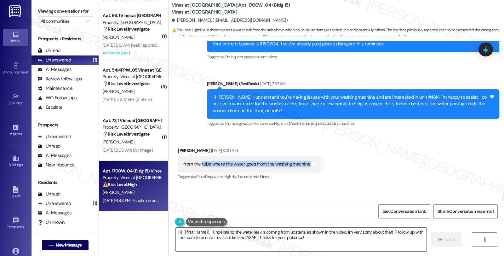
drag, startPoint x: 197, startPoint y: 146, endPoint x: 317, endPoint y: 147, distance: 120.4
click at [317, 147] on div "Received via SMS Maribel Strecker Aug 12, 2025 at 8:00 AM from the tube where t…" at bounding box center [337, 159] width 336 height 53
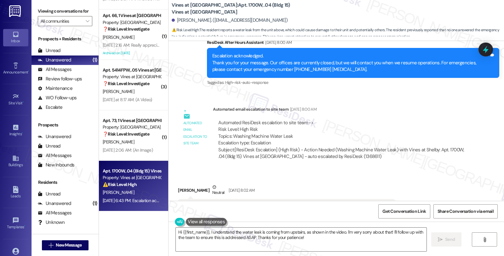
scroll to position [1171, 0]
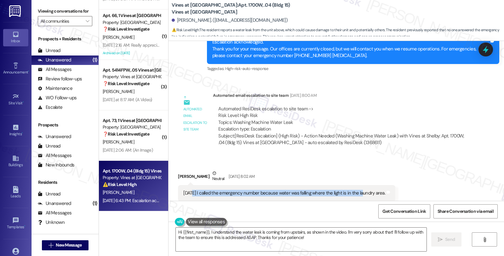
drag, startPoint x: 188, startPoint y: 174, endPoint x: 357, endPoint y: 174, distance: 169.0
click at [357, 190] on div "[DATE] I called the emergency number because water was falling where the light …" at bounding box center [284, 193] width 202 height 7
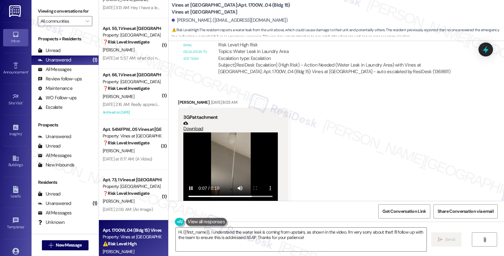
scroll to position [839, 0]
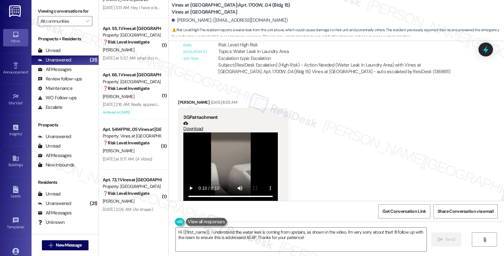
click at [374, 127] on div "Received via SMS Maribel Strecker Aug 12, 2025 at 8:03 AM 3GP attachment Downlo…" at bounding box center [337, 149] width 336 height 128
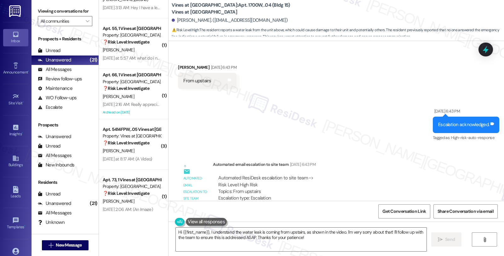
scroll to position [2073, 0]
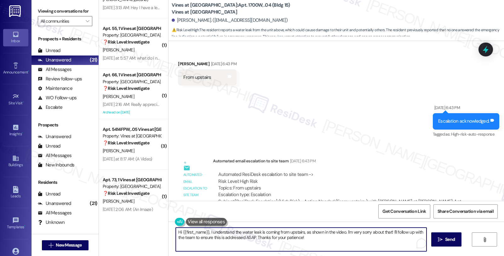
drag, startPoint x: 390, startPoint y: 232, endPoint x: 394, endPoint y: 240, distance: 9.2
click at [394, 240] on textarea "Hi {{first_name}}, I understand the water leak is coming from upstairs, as show…" at bounding box center [301, 240] width 251 height 24
click at [282, 241] on textarea "Hi {{first_name}}, I understand the water leak is coming from upstairs, as show…" at bounding box center [301, 240] width 251 height 24
paste textarea "Do we have your permission to enter during your absence? Also, do you have pets…"
type textarea "Hi {{first_name}}, I understand the water leak is coming from upstairs, as show…"
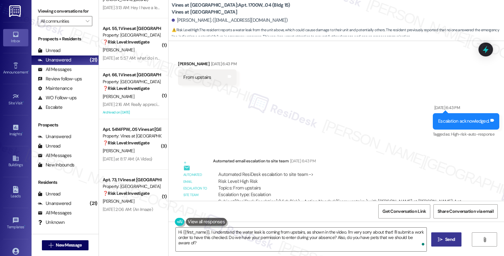
click at [444, 235] on button " Send" at bounding box center [447, 239] width 31 height 14
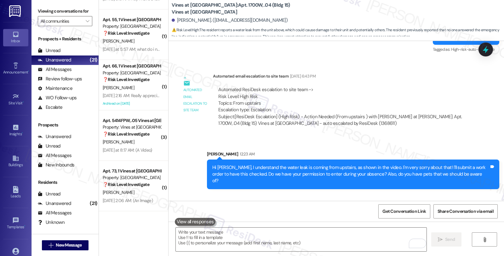
scroll to position [2167, 0]
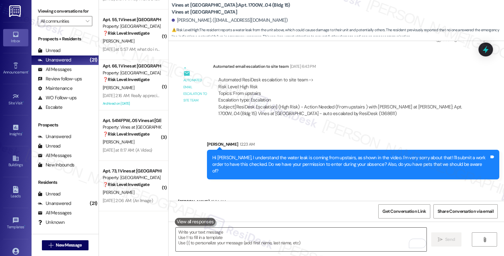
click at [253, 235] on textarea "To enrich screen reader interactions, please activate Accessibility in Grammarl…" at bounding box center [301, 240] width 251 height 24
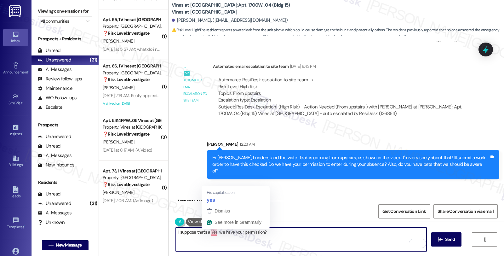
click at [207, 231] on textarea "I suppose that's a Yes, we have your permission?" at bounding box center [301, 240] width 251 height 24
click at [298, 236] on textarea "I suppose that's a yes, we have your permission?" at bounding box center [301, 240] width 251 height 24
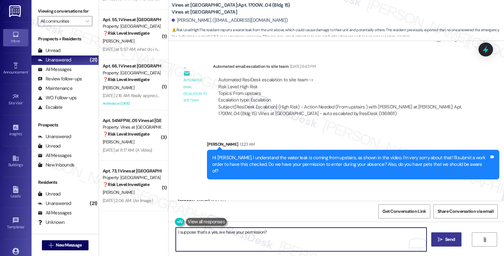
type textarea "I suppose that's a yes, we have your permission?"
click at [435, 237] on button " Send" at bounding box center [447, 239] width 31 height 14
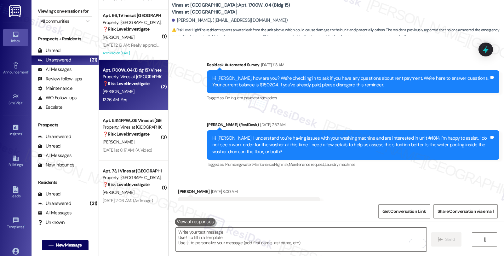
scroll to position [975, 0]
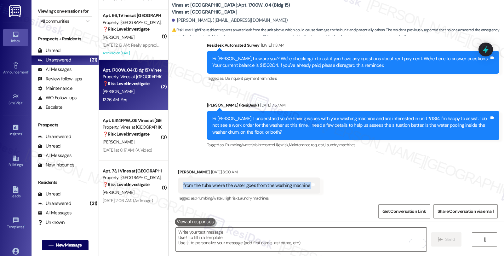
drag, startPoint x: 176, startPoint y: 162, endPoint x: 333, endPoint y: 164, distance: 157.0
click at [333, 164] on div "Received via SMS Maribel Strecker Aug 12, 2025 at 8:00 AM from the tube where t…" at bounding box center [337, 180] width 336 height 53
copy div "from the tube where the water goes from the washing machine Tags and notes"
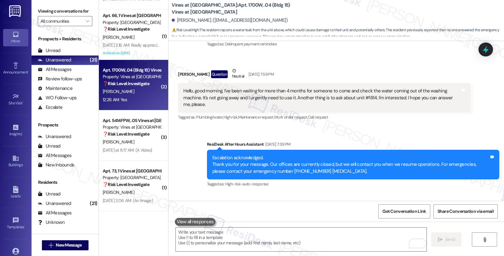
scroll to position [729, 0]
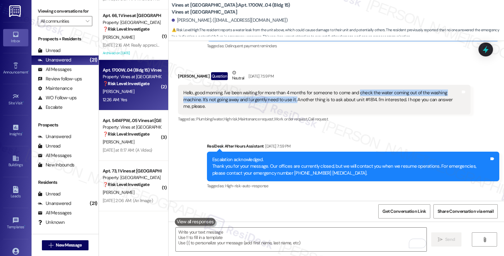
drag, startPoint x: 353, startPoint y: 79, endPoint x: 272, endPoint y: 92, distance: 82.0
click at [272, 92] on div "Hello, good morning. I've been waiting for more than 4 months for someone to co…" at bounding box center [324, 100] width 293 height 30
copy div "check the water coming out of the washing machine. It's not going away and I ur…"
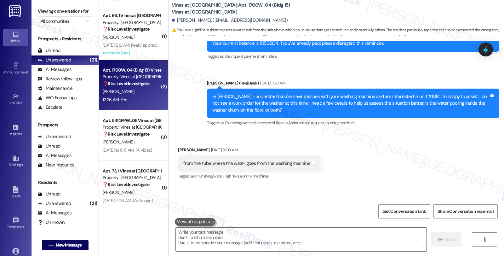
scroll to position [1010, 0]
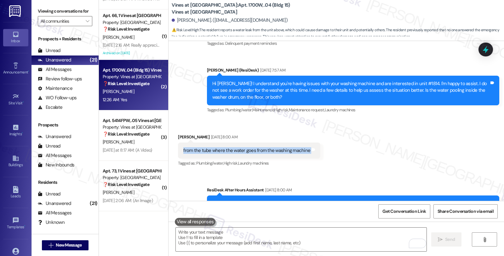
drag, startPoint x: 177, startPoint y: 130, endPoint x: 335, endPoint y: 130, distance: 158.3
click at [335, 130] on div "Received via SMS Maribel Strecker Aug 12, 2025 at 8:00 AM from the tube where t…" at bounding box center [337, 145] width 336 height 53
copy div "from the tube where the water goes from the washing machine Tags and notes"
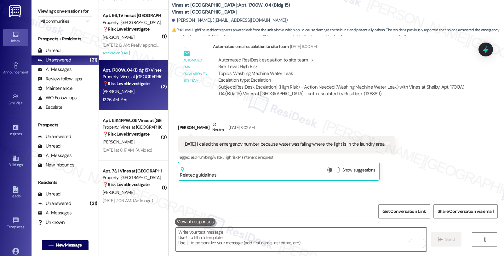
scroll to position [798, 0]
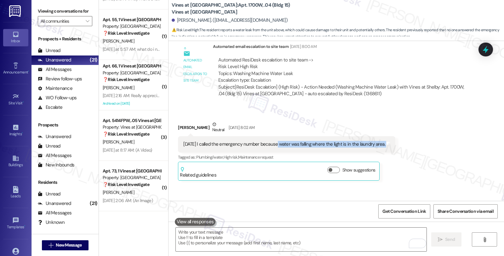
drag, startPoint x: 272, startPoint y: 125, endPoint x: 402, endPoint y: 125, distance: 129.6
click at [402, 125] on div "Received via SMS Maribel Strecker Neutral Aug 12, 2025 at 8:02 AM Today I calle…" at bounding box center [337, 146] width 336 height 78
copy div "water was falling where the light is in the laundry area. Tags and notes"
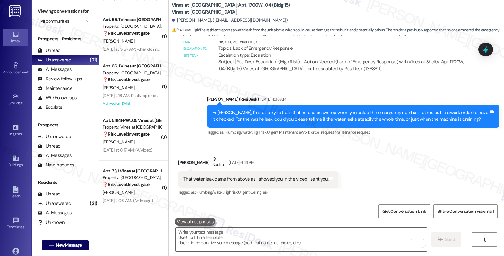
scroll to position [1815, 0]
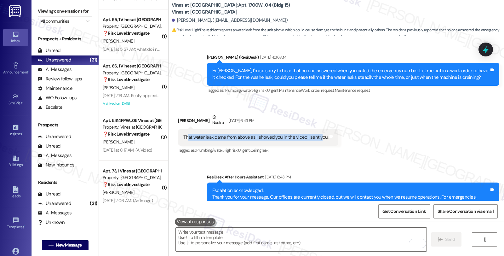
drag, startPoint x: 183, startPoint y: 115, endPoint x: 314, endPoint y: 115, distance: 131.5
click at [314, 134] on div "That water leak came from above as I showed you in the video I sent you." at bounding box center [255, 137] width 145 height 7
drag, startPoint x: 180, startPoint y: 118, endPoint x: 245, endPoint y: 119, distance: 65.6
click at [245, 134] on div "That water leak came from above as I showed you in the video I sent you." at bounding box center [255, 137] width 145 height 7
copy div "That water leak came from above"
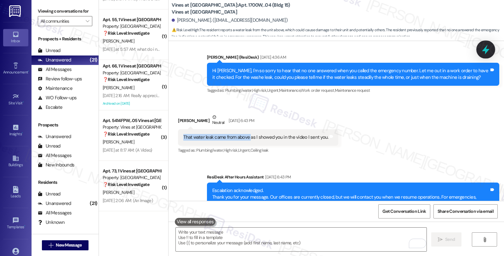
click at [483, 48] on icon at bounding box center [486, 49] width 11 height 11
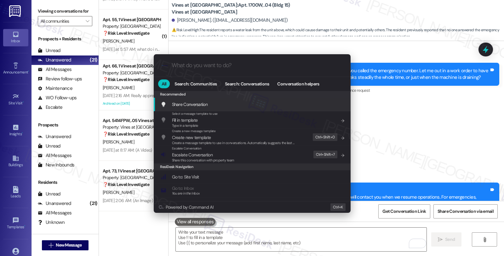
click at [229, 101] on div "Share Conversation Add shortcut" at bounding box center [253, 104] width 184 height 7
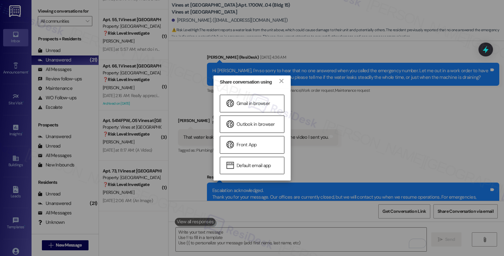
click at [393, 87] on div "Share conversation using × Gmail in browser Outlook in browser Front App Defaul…" at bounding box center [252, 128] width 504 height 256
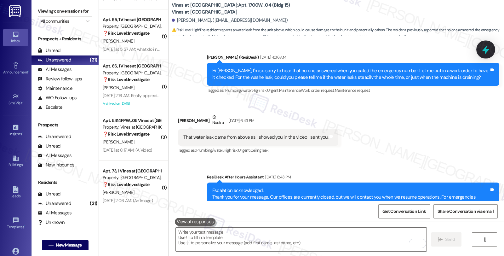
click at [487, 46] on icon at bounding box center [486, 50] width 8 height 10
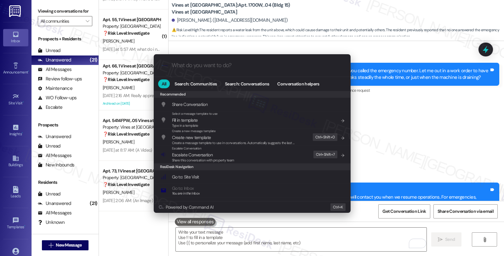
type input "e"
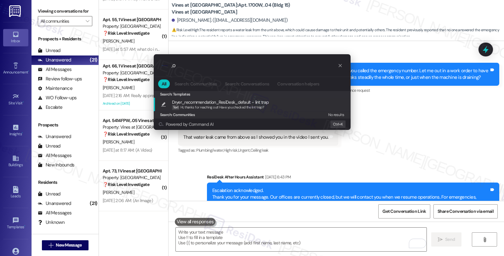
type input ","
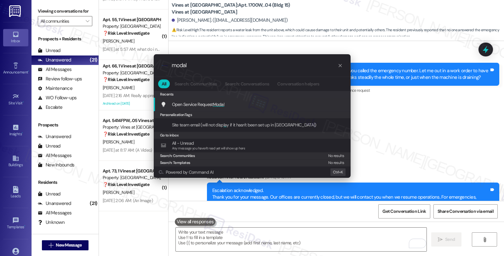
type input "modal"
click at [192, 103] on span "Open Service Request Modal" at bounding box center [198, 105] width 53 height 6
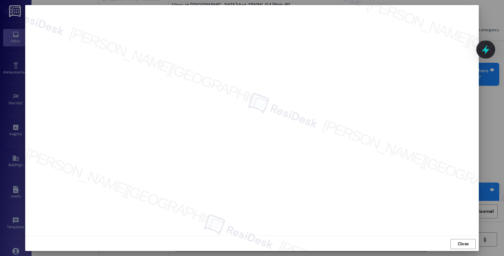
click at [487, 48] on icon at bounding box center [486, 49] width 11 height 11
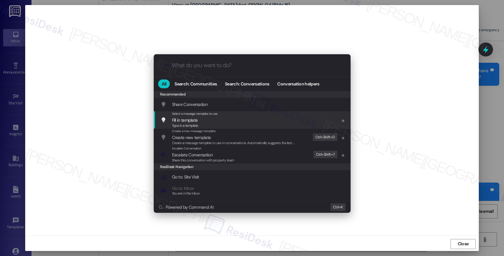
click at [386, 99] on div ".cls-1{fill:#0a055f;}.cls-2{fill:#0cc4c4;} resideskLogoBlueOrange All Search: C…" at bounding box center [252, 128] width 504 height 256
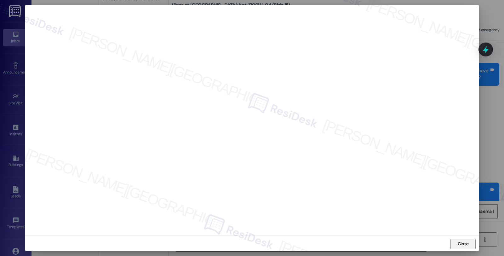
click at [461, 247] on span "Close" at bounding box center [463, 244] width 11 height 7
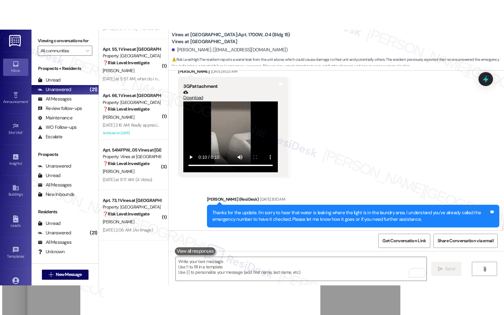
scroll to position [1465, 0]
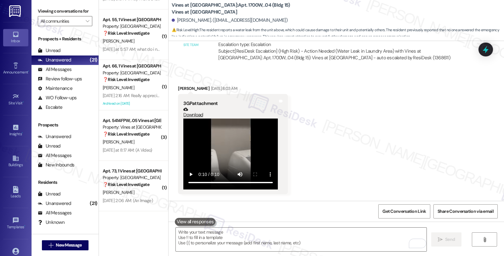
click at [219, 128] on video at bounding box center [230, 154] width 95 height 71
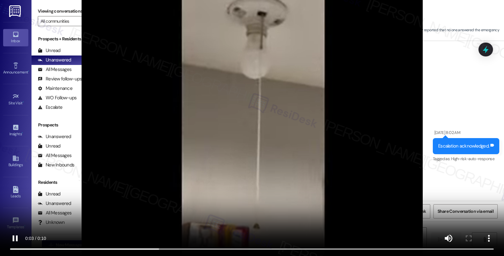
scroll to position [1255, 0]
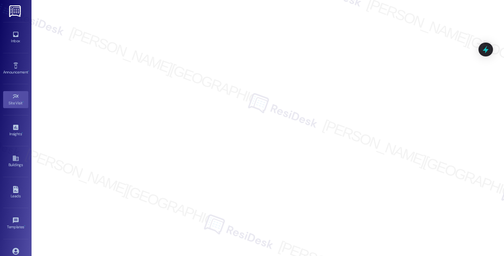
drag, startPoint x: 10, startPoint y: 36, endPoint x: 28, endPoint y: 34, distance: 18.1
click at [10, 36] on link "Inbox" at bounding box center [15, 37] width 25 height 17
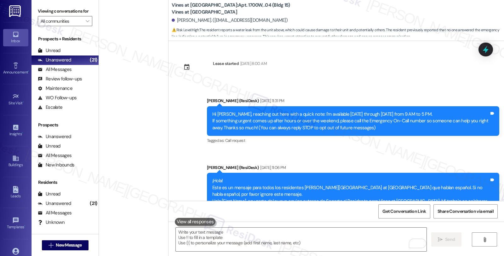
scroll to position [1255, 0]
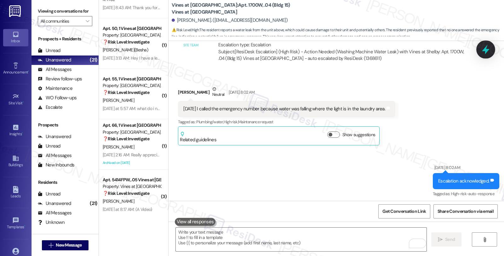
click at [483, 50] on icon at bounding box center [486, 50] width 8 height 10
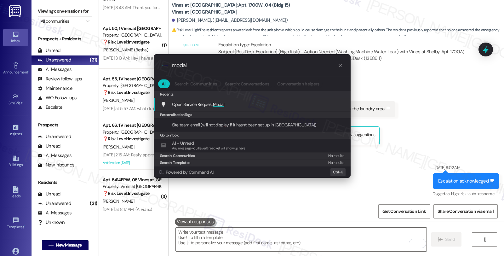
type input "modal"
click at [218, 102] on span "Modal" at bounding box center [219, 105] width 12 height 6
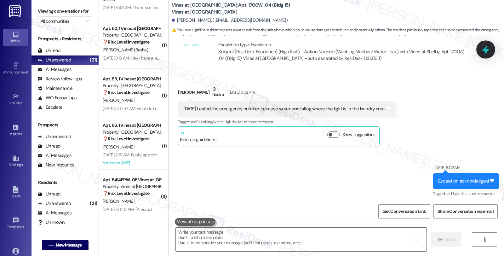
click at [486, 47] on icon at bounding box center [486, 50] width 8 height 10
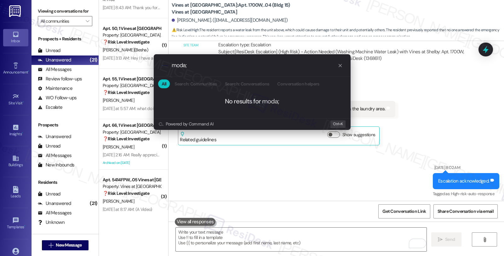
type input "moda;"
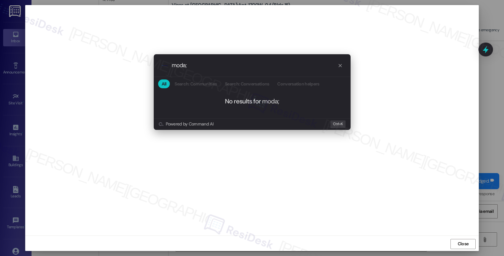
click at [340, 68] on div "moda;" at bounding box center [257, 65] width 171 height 7
click at [339, 65] on icon "progress bar" at bounding box center [340, 65] width 5 height 5
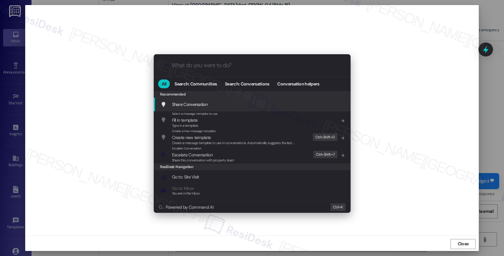
click at [401, 71] on div ".cls-1{fill:#0a055f;}.cls-2{fill:#0cc4c4;} resideskLogoBlueOrange All Search: C…" at bounding box center [252, 128] width 504 height 256
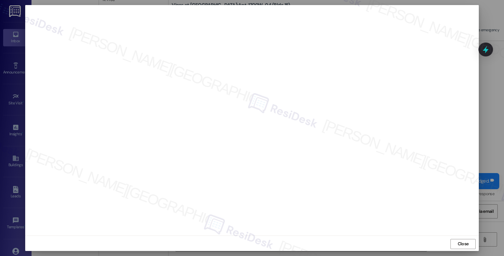
scroll to position [1, 0]
click at [468, 243] on span "Close" at bounding box center [464, 243] width 14 height 7
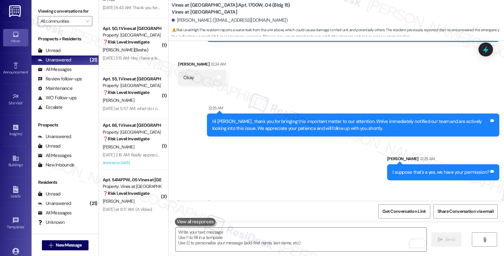
scroll to position [2306, 0]
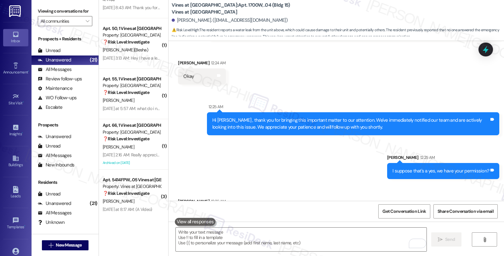
click at [178, 198] on div "[PERSON_NAME] 12:26 AM" at bounding box center [202, 202] width 48 height 9
copy div "[PERSON_NAME]"
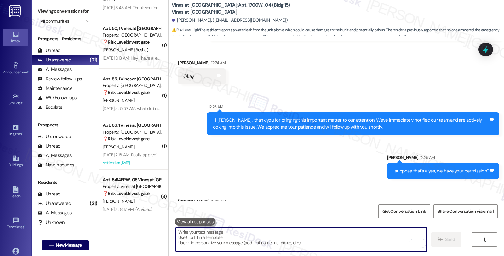
click at [214, 241] on textarea "To enrich screen reader interactions, please activate Accessibility in Grammarl…" at bounding box center [301, 240] width 251 height 24
click at [248, 237] on textarea "To enrich screen reader interactions, please activate Accessibility in Grammarl…" at bounding box center [301, 240] width 251 height 24
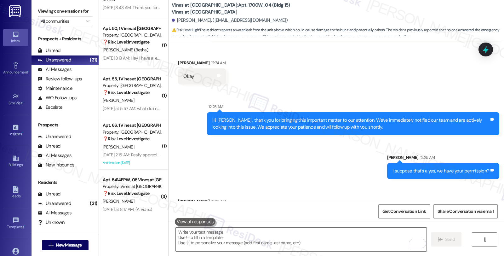
click at [181, 198] on div "[PERSON_NAME] 12:26 AM" at bounding box center [202, 202] width 48 height 9
copy div "[PERSON_NAME]"
click at [213, 226] on div " Send " at bounding box center [337, 245] width 336 height 47
click at [215, 232] on textarea "To enrich screen reader interactions, please activate Accessibility in Grammarl…" at bounding box center [301, 240] width 251 height 24
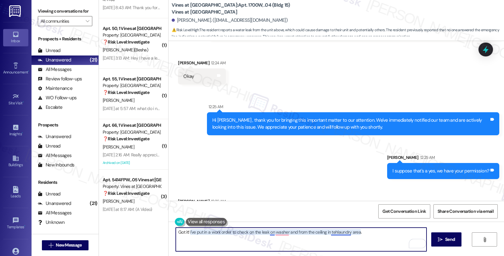
click at [333, 231] on textarea "Got it! I've put in a work order to check on the leak on washer and from the ce…" at bounding box center [301, 240] width 251 height 24
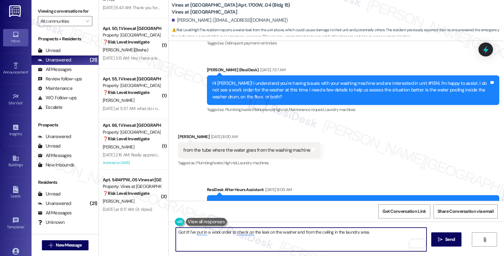
scroll to position [975, 0]
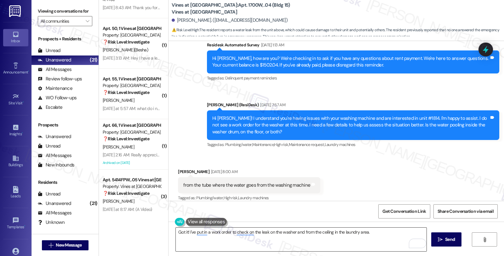
click at [363, 232] on textarea "Got it! I've put in a work order to check on the leak on the washer and from th…" at bounding box center [301, 240] width 251 height 24
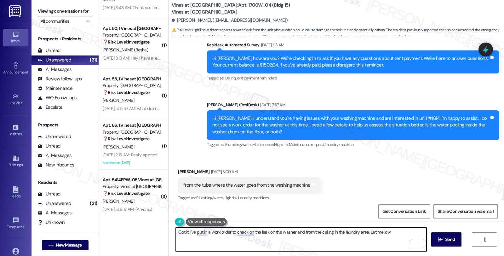
click at [383, 234] on textarea "Got it! I've put in a work order to check on the leak on the washer and from th…" at bounding box center [301, 240] width 251 height 24
type textarea "Got it! I've put in a work order to check on the leak on the washer and from th…"
click at [445, 242] on span "Send" at bounding box center [450, 239] width 10 height 7
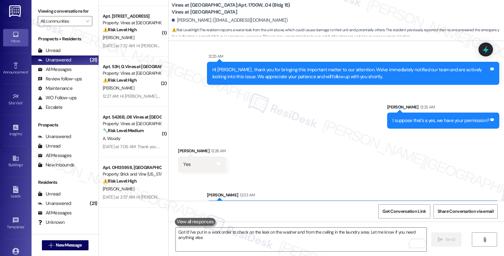
scroll to position [0, 0]
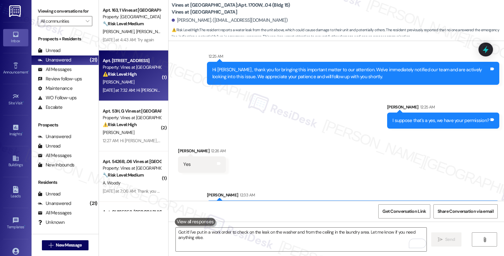
click at [141, 70] on div "Property: Vines at [GEOGRAPHIC_DATA]" at bounding box center [132, 67] width 58 height 7
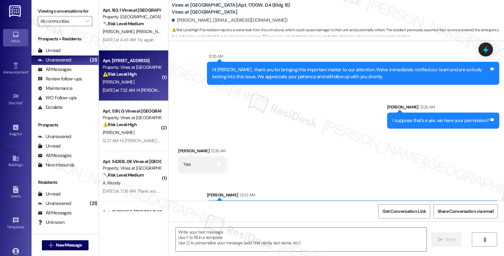
type textarea "Fetching suggested responses. Please feel free to read through the conversation…"
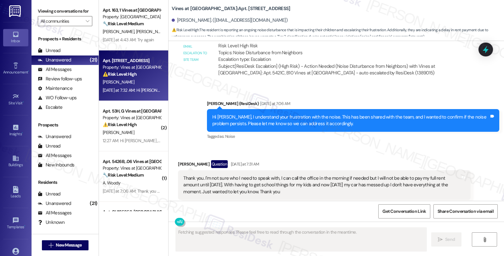
scroll to position [9516, 0]
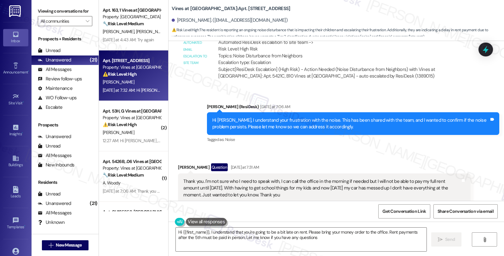
type textarea "Hi {{first_name}}, I understand that you're going to be a bit late on rent. Ple…"
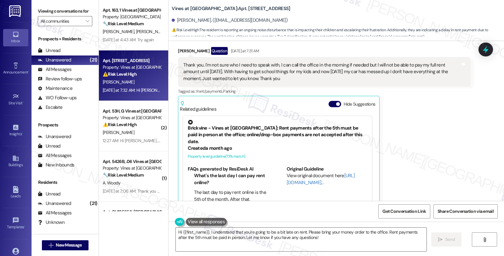
scroll to position [9562, 0]
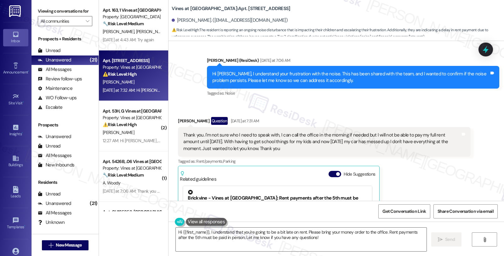
drag, startPoint x: 401, startPoint y: 128, endPoint x: 396, endPoint y: 122, distance: 8.1
click at [401, 128] on div "[PERSON_NAME] Question [DATE] at 7:31 AM Thank you. I'm not sure who I need to …" at bounding box center [324, 202] width 293 height 170
